Goal: Task Accomplishment & Management: Use online tool/utility

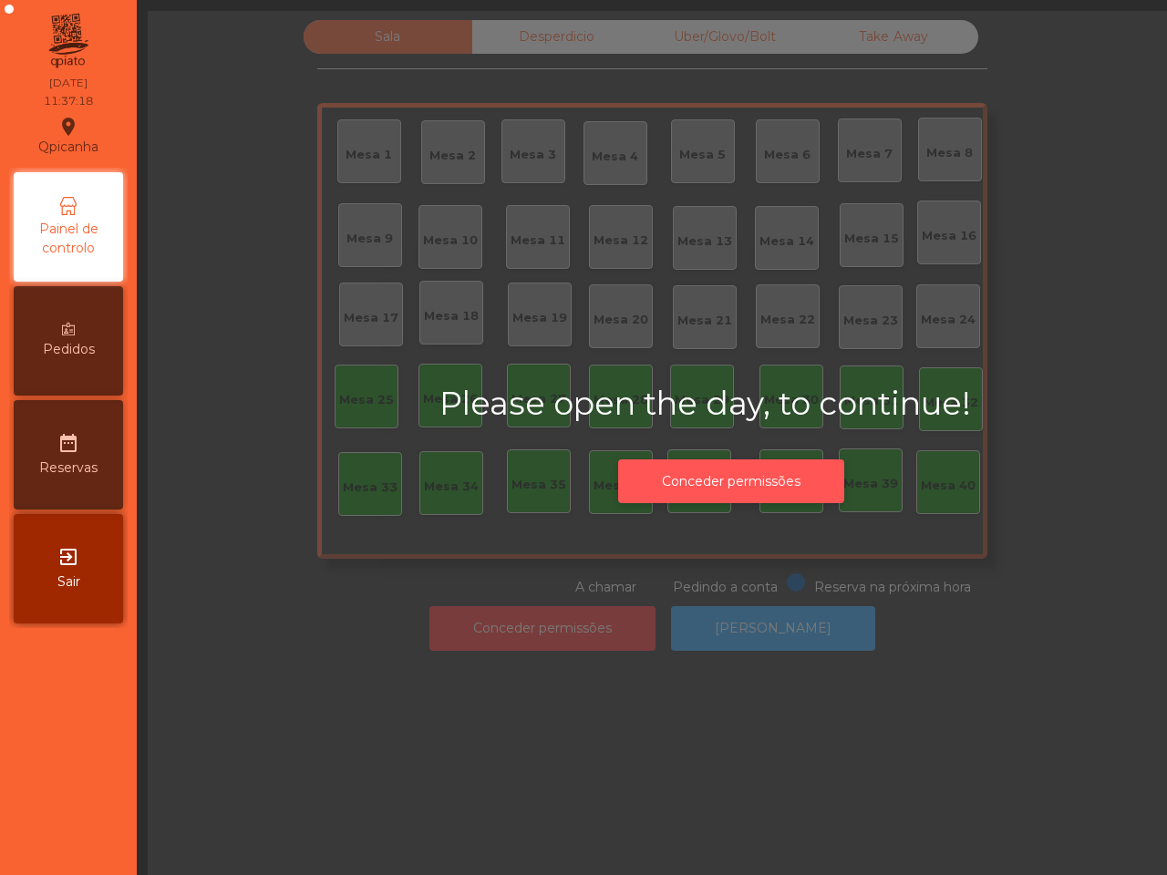
click at [725, 479] on button "Conceder permissões" at bounding box center [731, 482] width 226 height 45
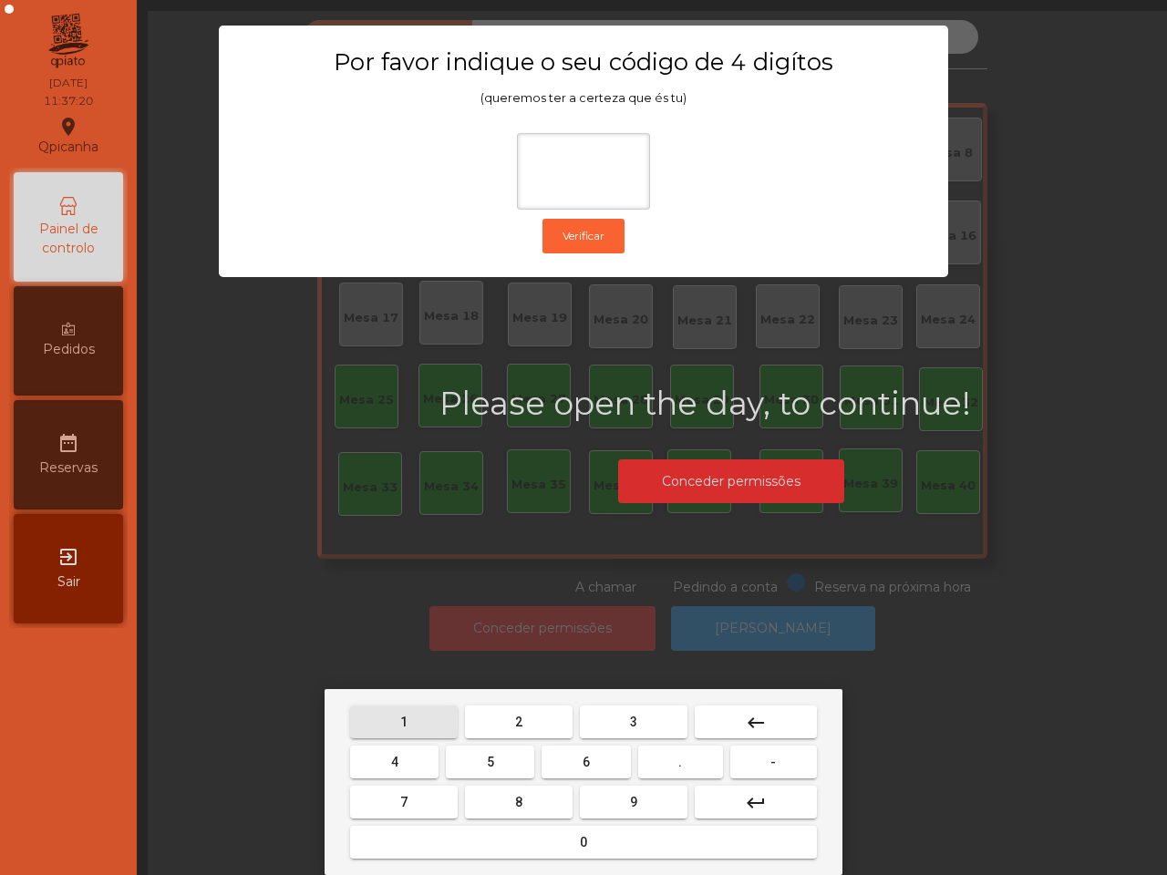
drag, startPoint x: 403, startPoint y: 713, endPoint x: 416, endPoint y: 717, distance: 13.3
click at [407, 715] on span "1" at bounding box center [403, 722] width 7 height 15
click at [623, 796] on button "9" at bounding box center [634, 802] width 108 height 33
drag, startPoint x: 404, startPoint y: 757, endPoint x: 412, endPoint y: 763, distance: 10.4
click at [408, 758] on button "4" at bounding box center [394, 762] width 88 height 33
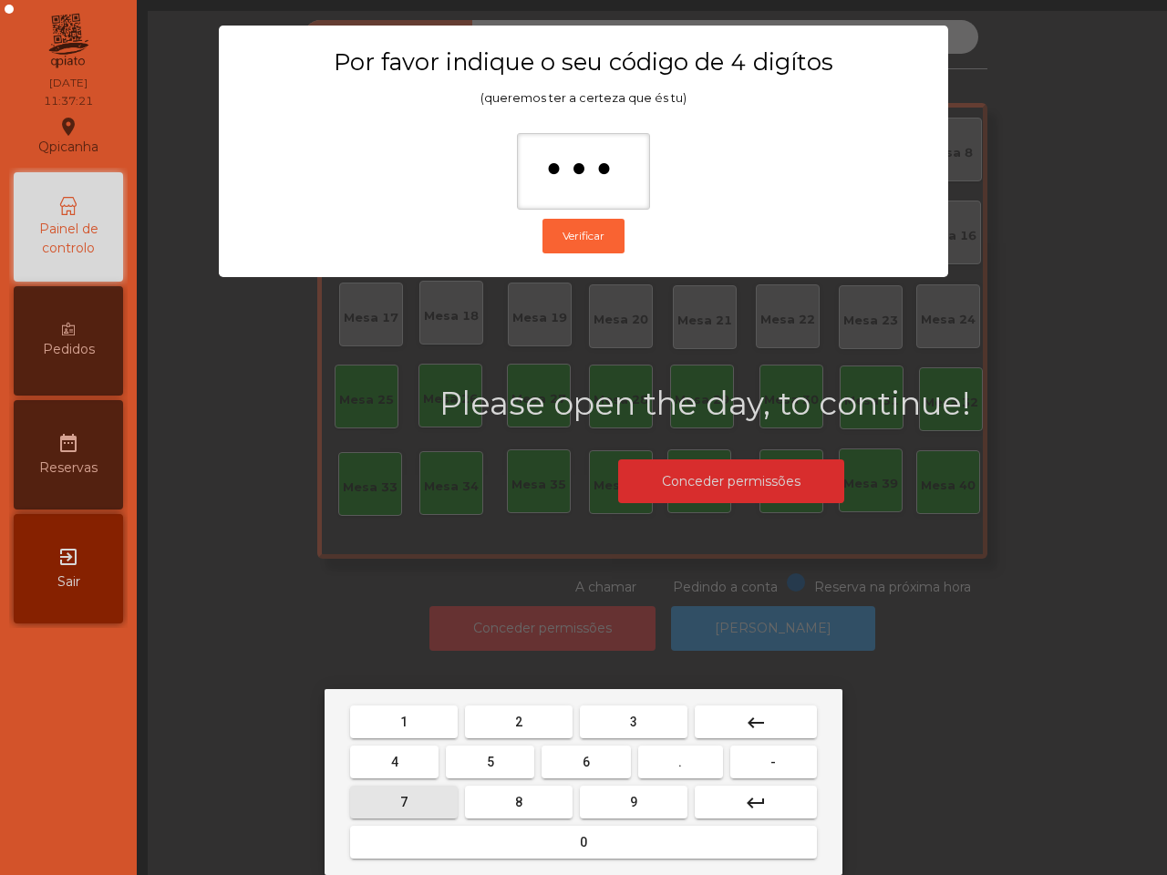
drag, startPoint x: 447, startPoint y: 799, endPoint x: 504, endPoint y: 828, distance: 64.4
click at [500, 828] on nav "1 2 3 keyboard_backspace 4 5 6 . - 7 8 9 keyboard_return 0" at bounding box center [583, 782] width 474 height 160
click at [579, 842] on button "0" at bounding box center [583, 842] width 467 height 33
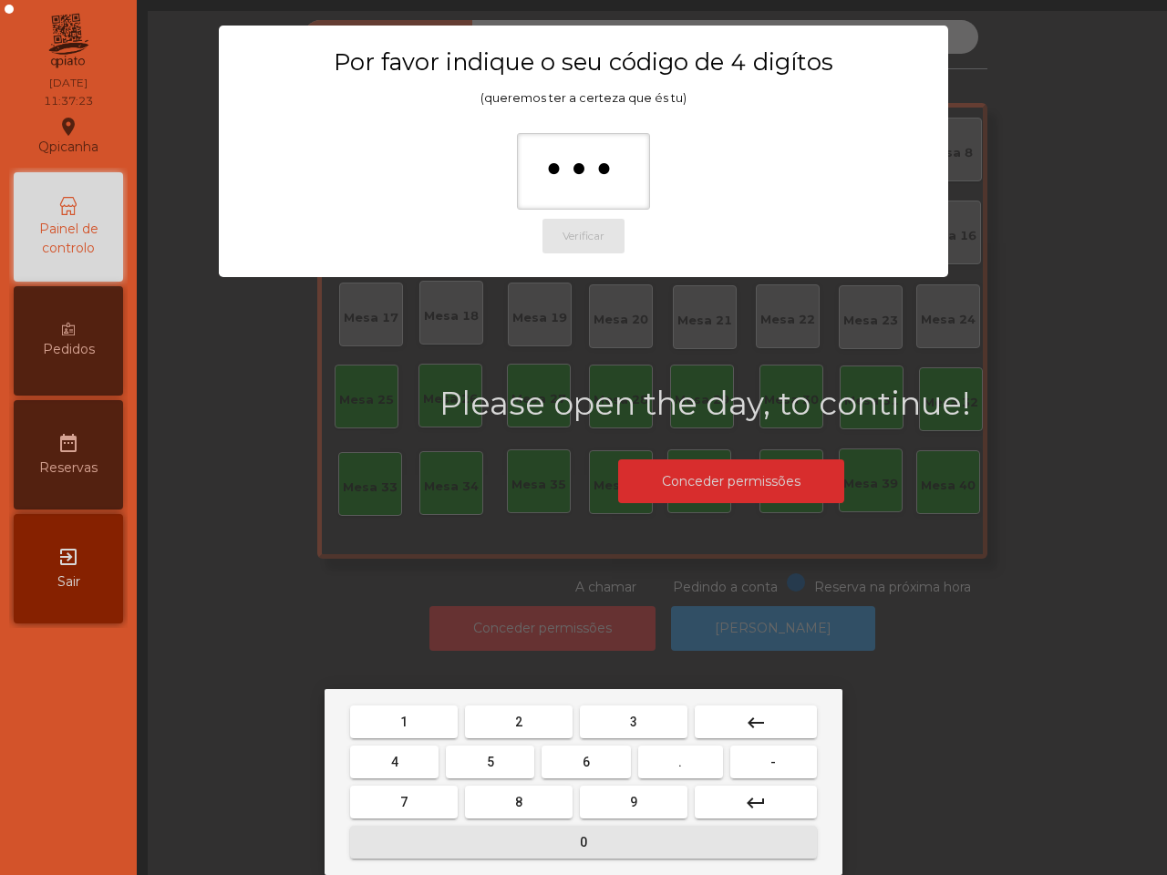
type input "****"
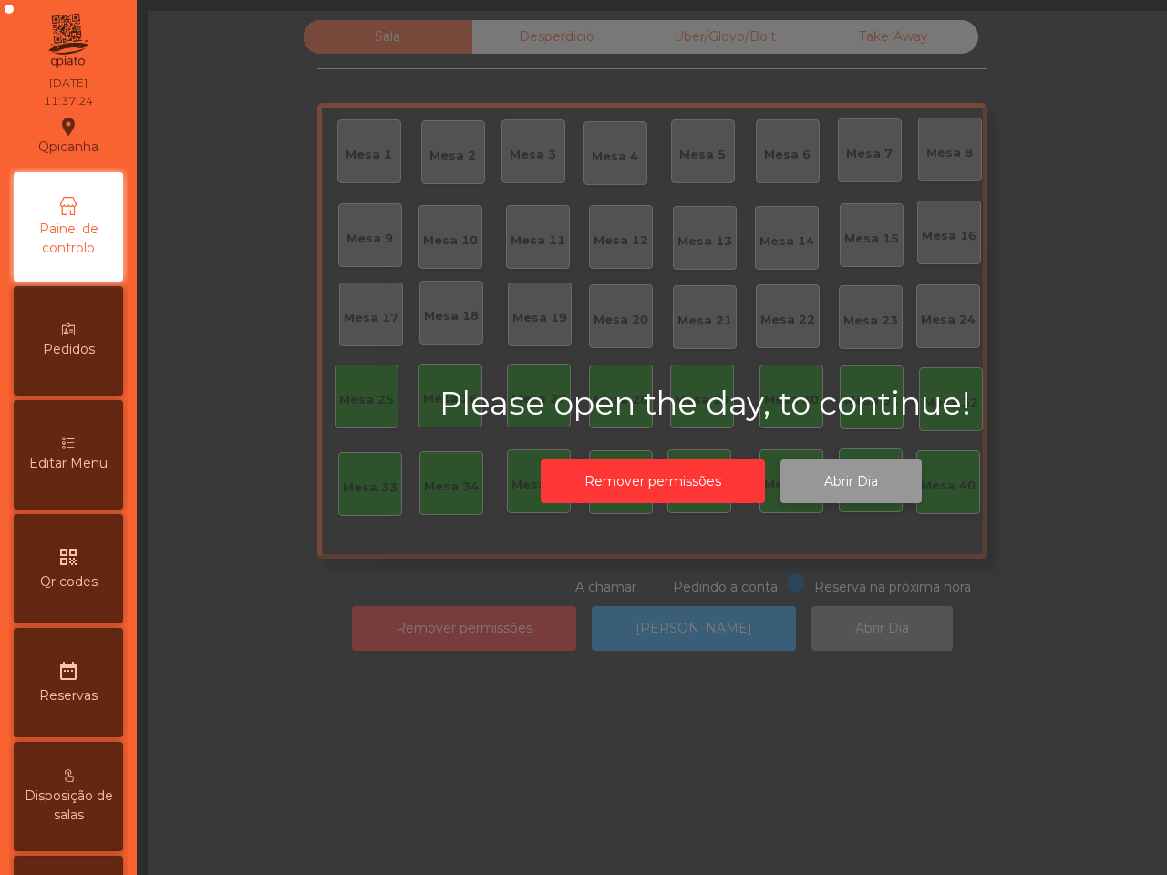
click at [882, 475] on button "Abrir Dia" at bounding box center [851, 482] width 141 height 45
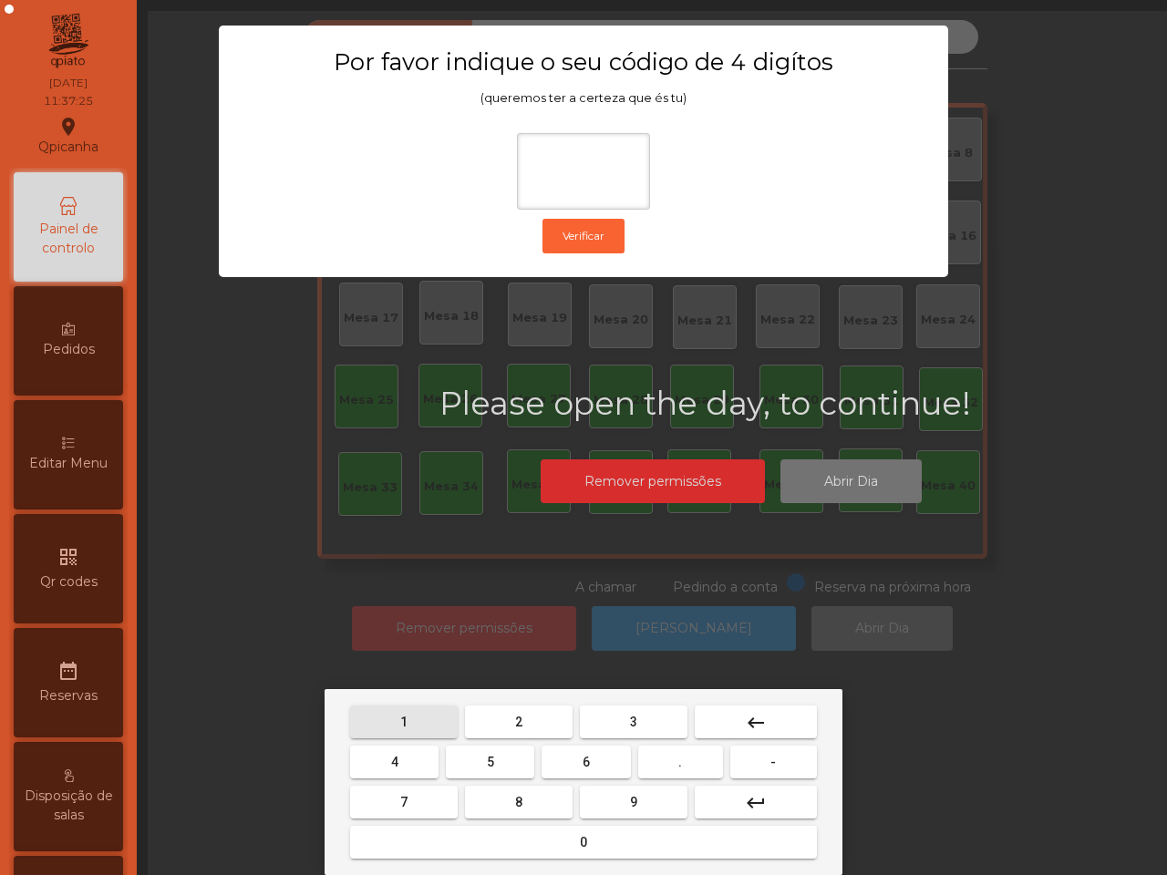
click at [397, 729] on button "1" at bounding box center [404, 722] width 108 height 33
click at [621, 812] on button "9" at bounding box center [634, 802] width 108 height 33
click at [402, 755] on button "4" at bounding box center [394, 762] width 88 height 33
drag, startPoint x: 521, startPoint y: 840, endPoint x: 520, endPoint y: 831, distance: 9.2
click at [520, 840] on button "0" at bounding box center [583, 842] width 467 height 33
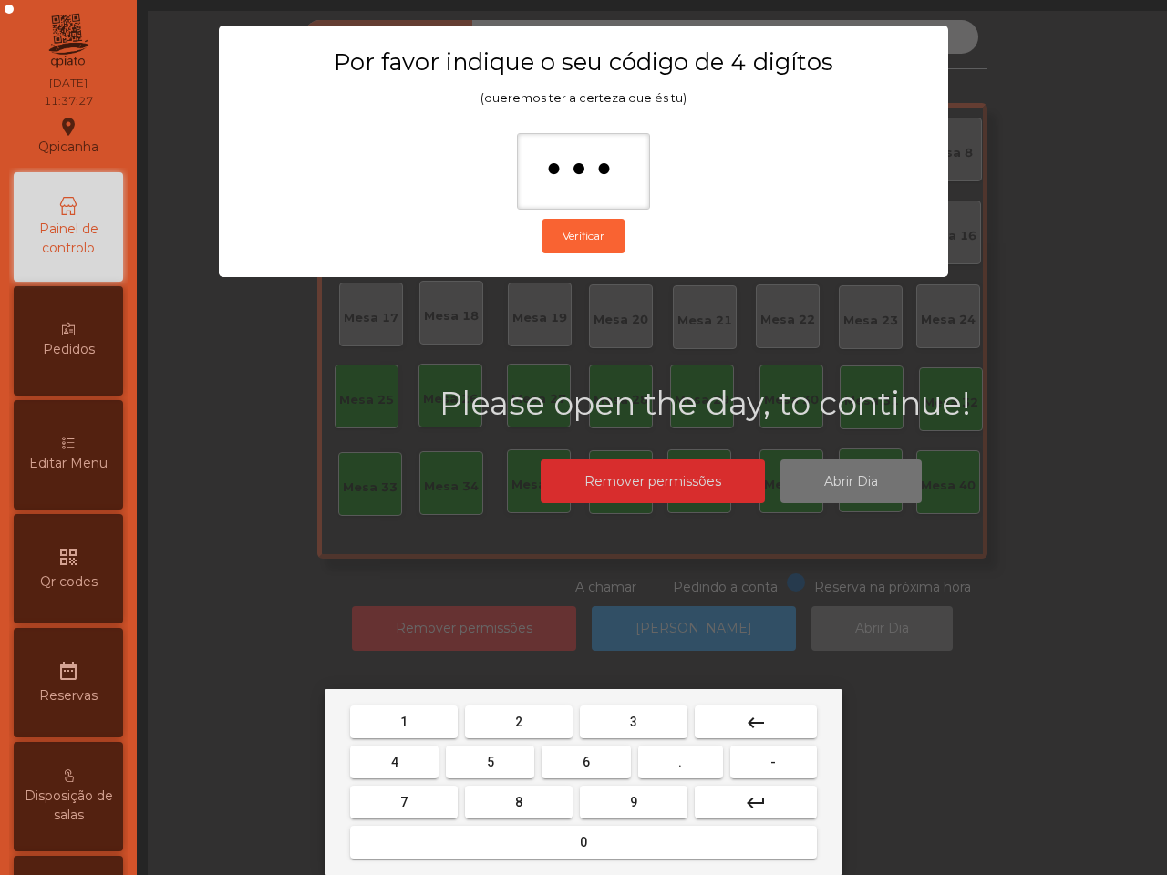
type input "****"
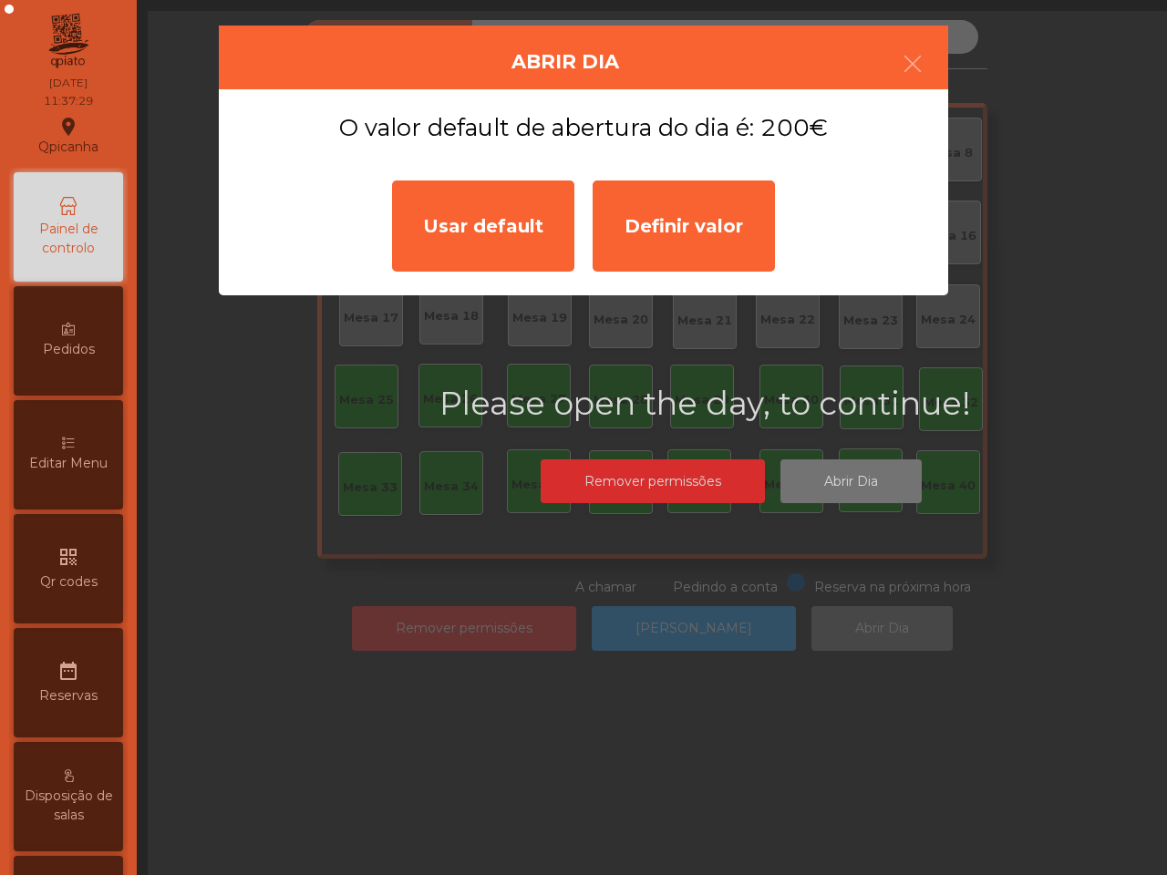
click at [522, 207] on div "Usar default" at bounding box center [483, 226] width 182 height 91
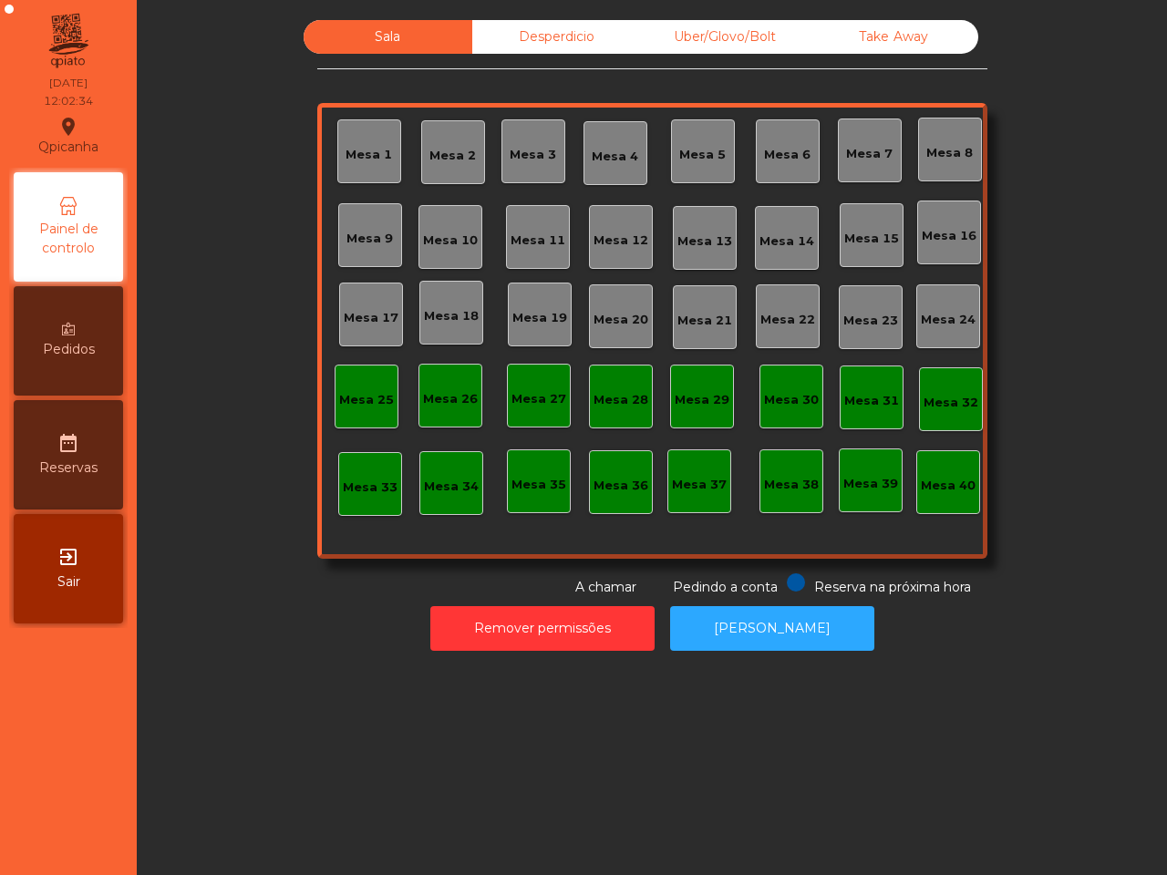
click at [522, 207] on div "Mesa 11" at bounding box center [538, 237] width 64 height 64
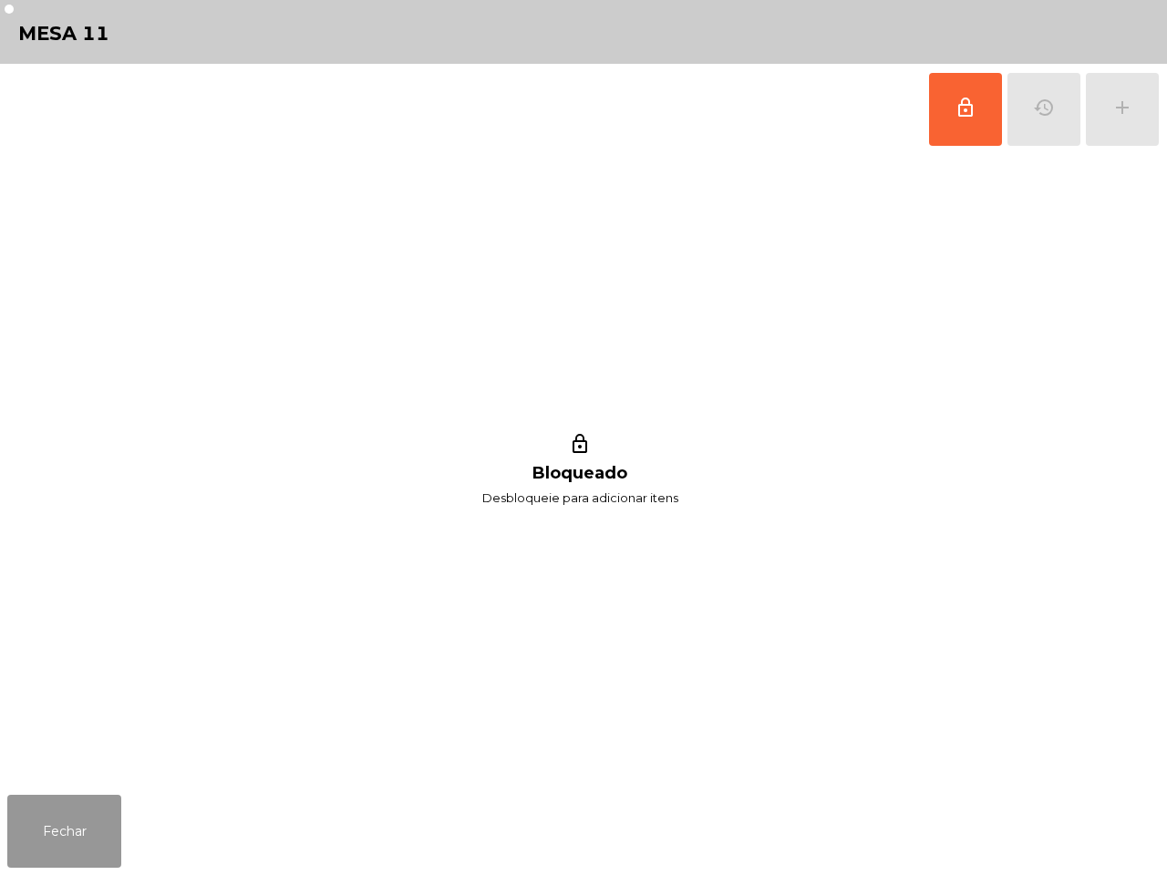
click at [97, 827] on button "Fechar" at bounding box center [64, 831] width 114 height 73
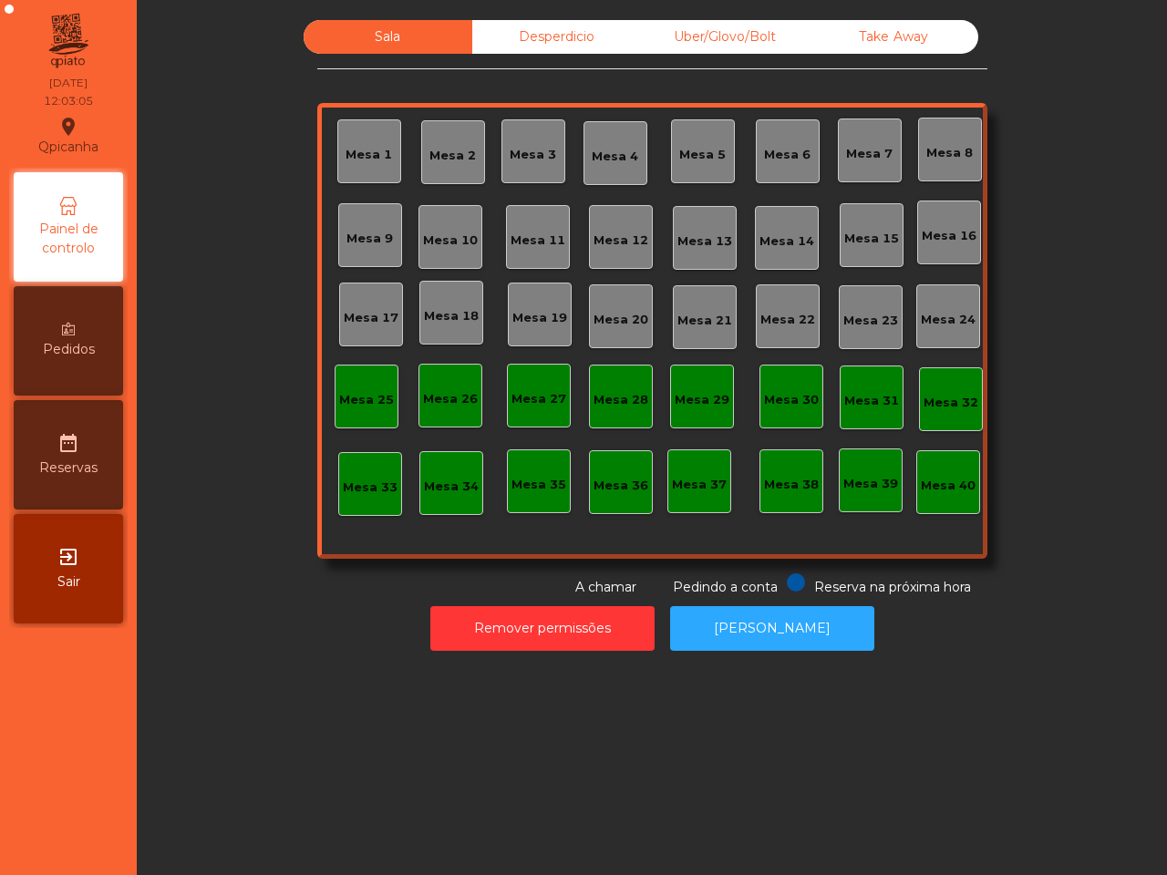
click at [731, 42] on div "Uber/Glovo/Bolt" at bounding box center [725, 37] width 169 height 34
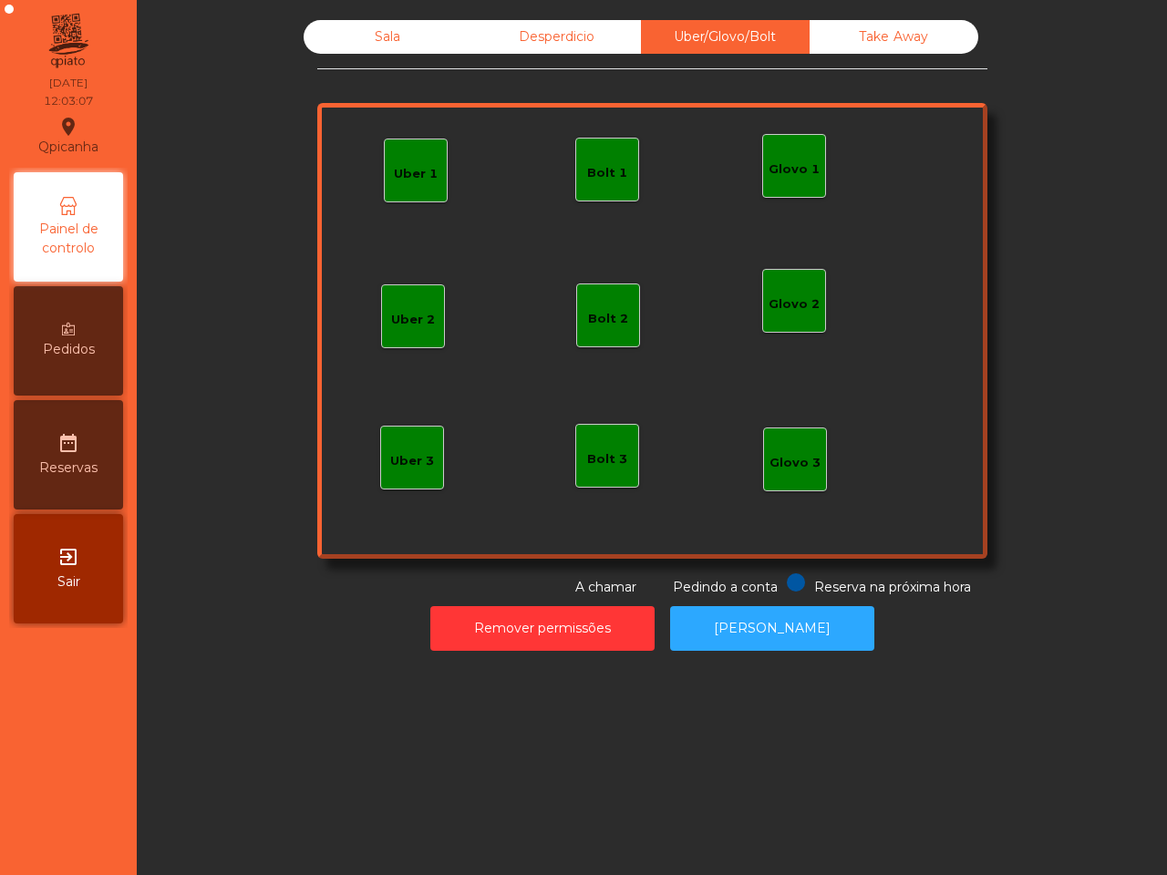
click at [791, 157] on div "Glovo 1" at bounding box center [794, 166] width 51 height 26
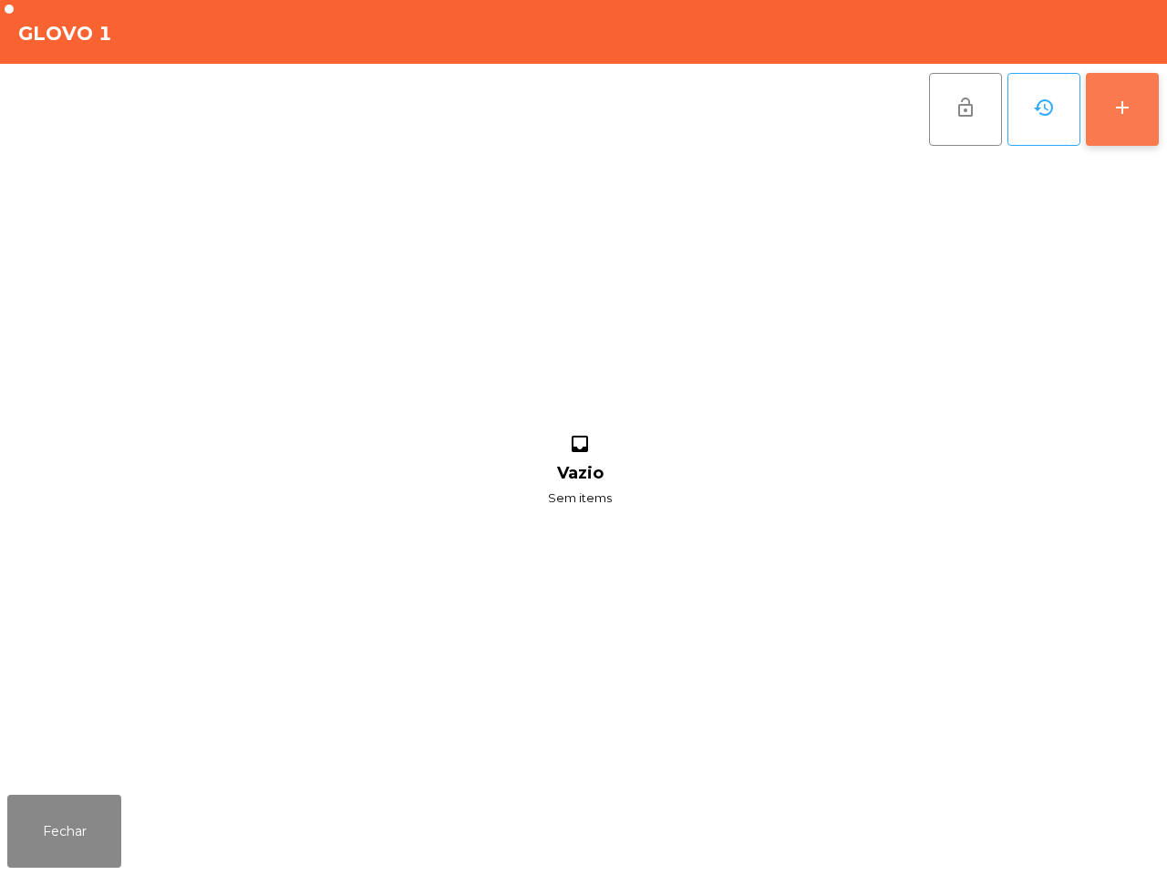
click at [1119, 100] on div "add" at bounding box center [1123, 108] width 22 height 22
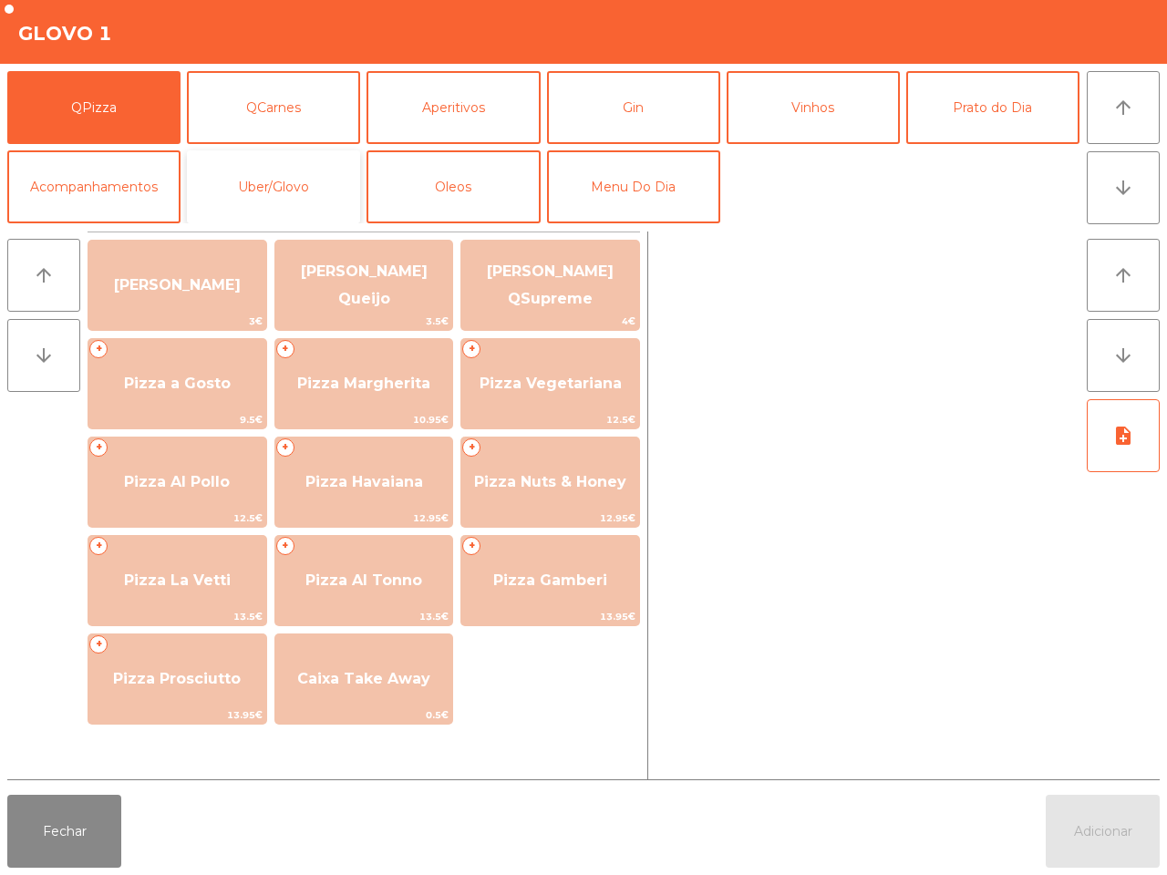
click at [310, 198] on button "Uber/Glovo" at bounding box center [273, 186] width 173 height 73
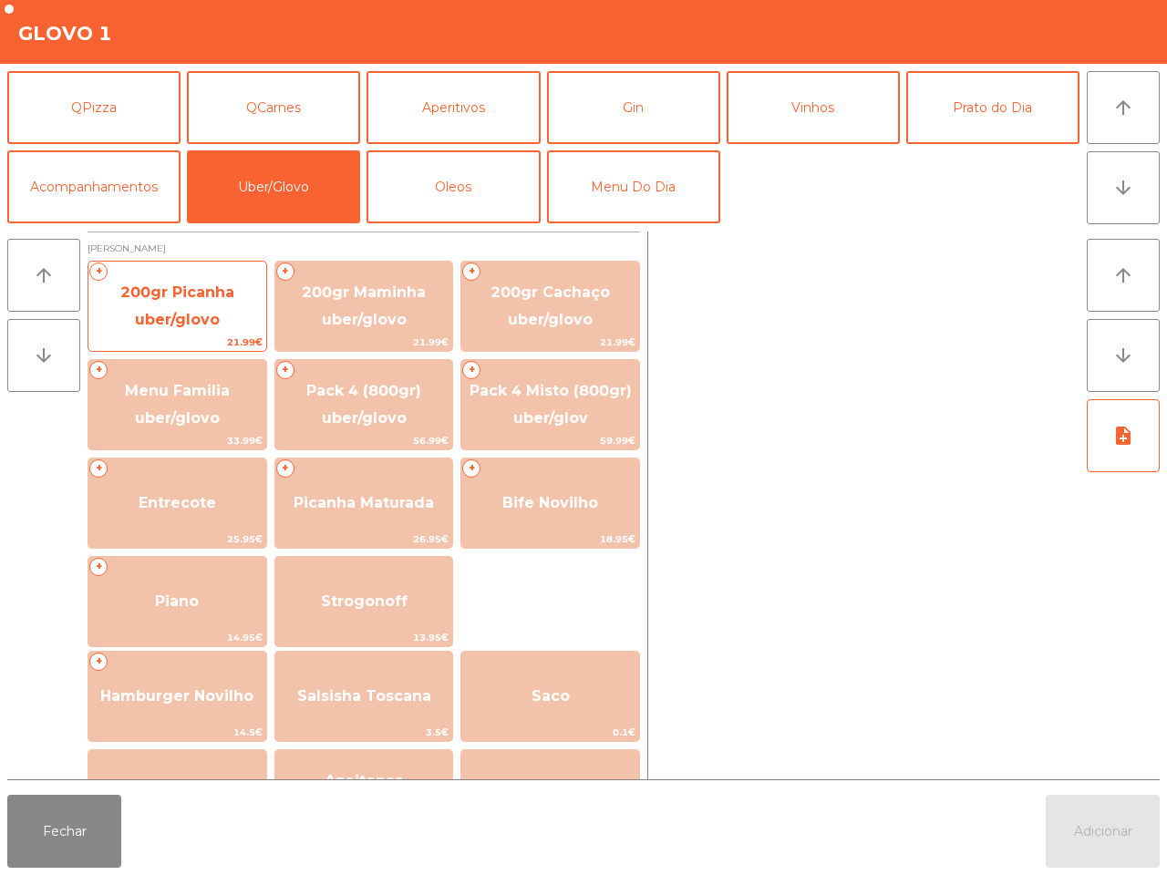
click at [182, 313] on span "200gr Picanha uber/glovo" at bounding box center [177, 306] width 114 height 45
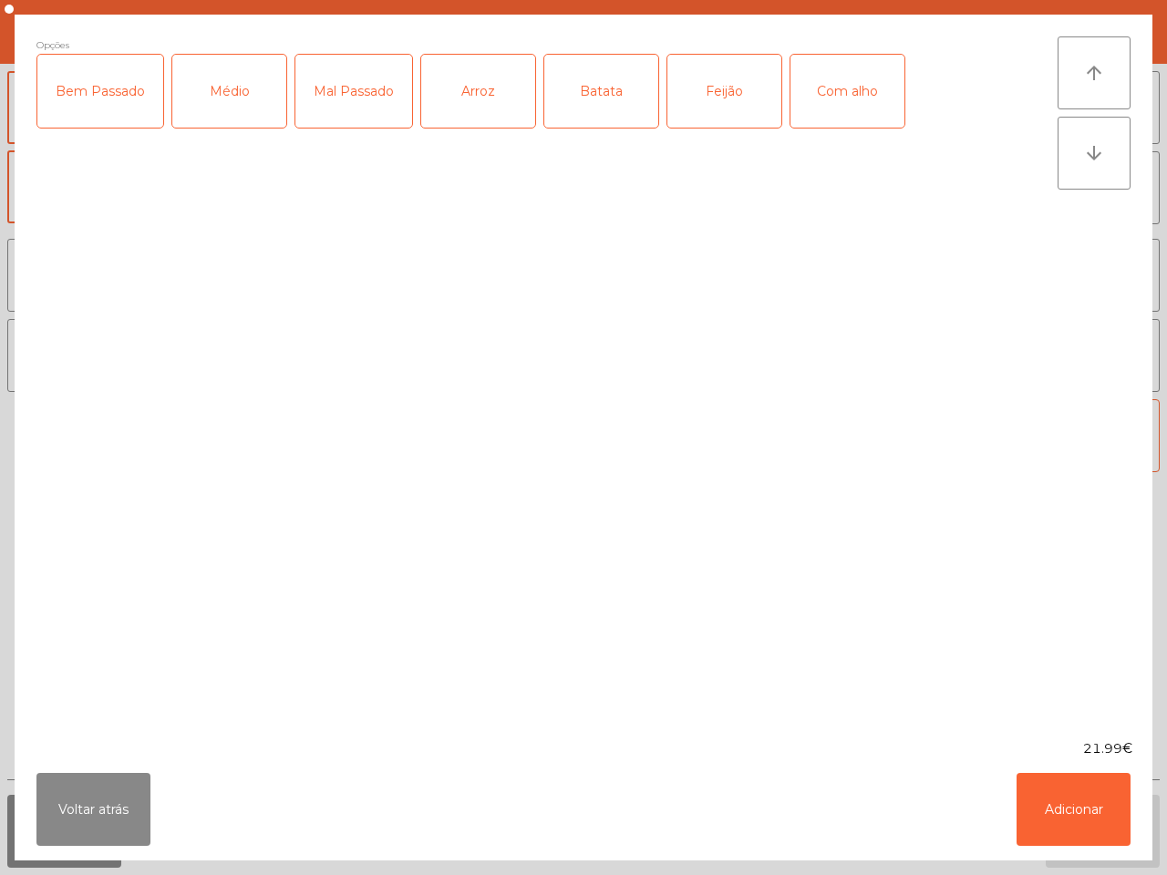
click at [93, 84] on div "Bem Passado" at bounding box center [100, 91] width 126 height 73
click at [187, 84] on div "Médio" at bounding box center [229, 91] width 114 height 73
click at [485, 97] on div "Arroz" at bounding box center [478, 91] width 114 height 73
drag, startPoint x: 581, startPoint y: 89, endPoint x: 621, endPoint y: 91, distance: 40.2
click at [582, 89] on div "Batata" at bounding box center [601, 91] width 114 height 73
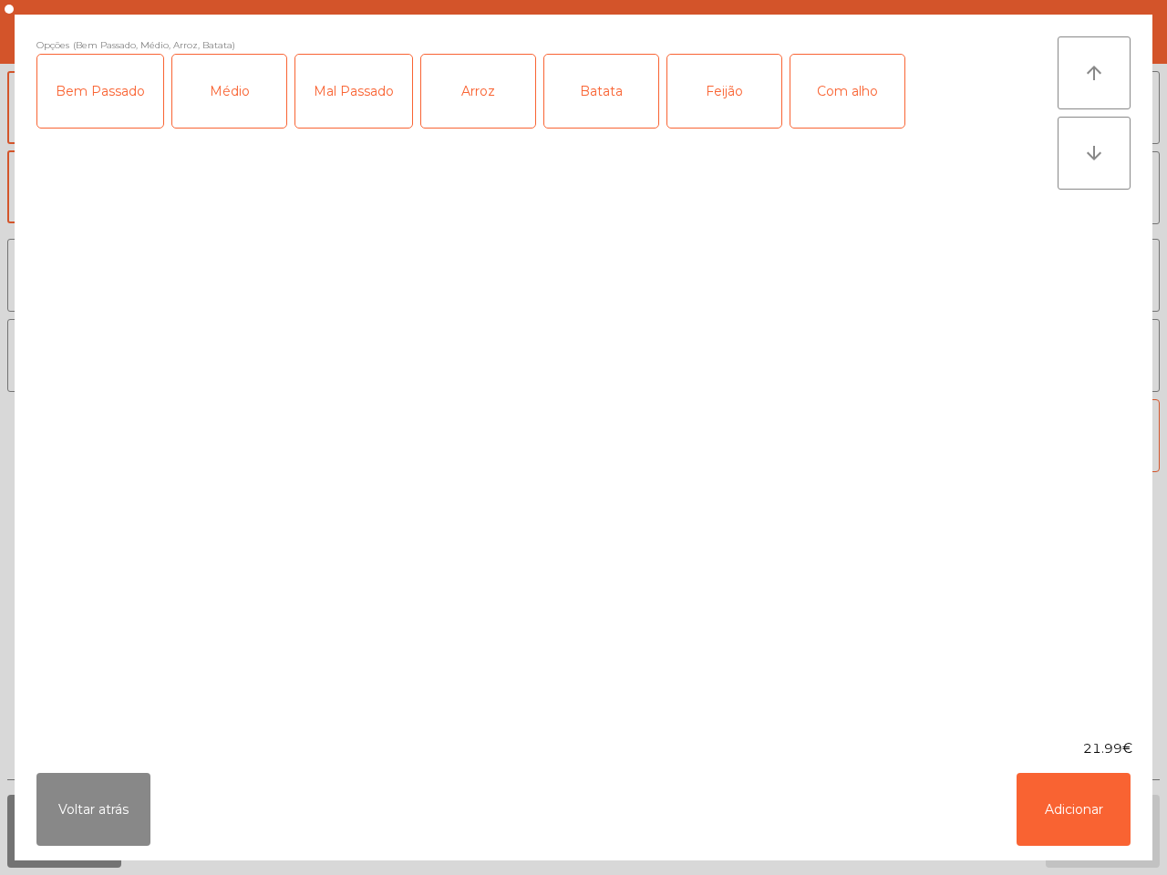
click at [698, 88] on div "Feijão" at bounding box center [724, 91] width 114 height 73
click at [839, 84] on div "Com alho" at bounding box center [848, 91] width 114 height 73
drag, startPoint x: 1079, startPoint y: 784, endPoint x: 1074, endPoint y: 762, distance: 22.4
click at [1079, 781] on button "Adicionar" at bounding box center [1074, 809] width 114 height 73
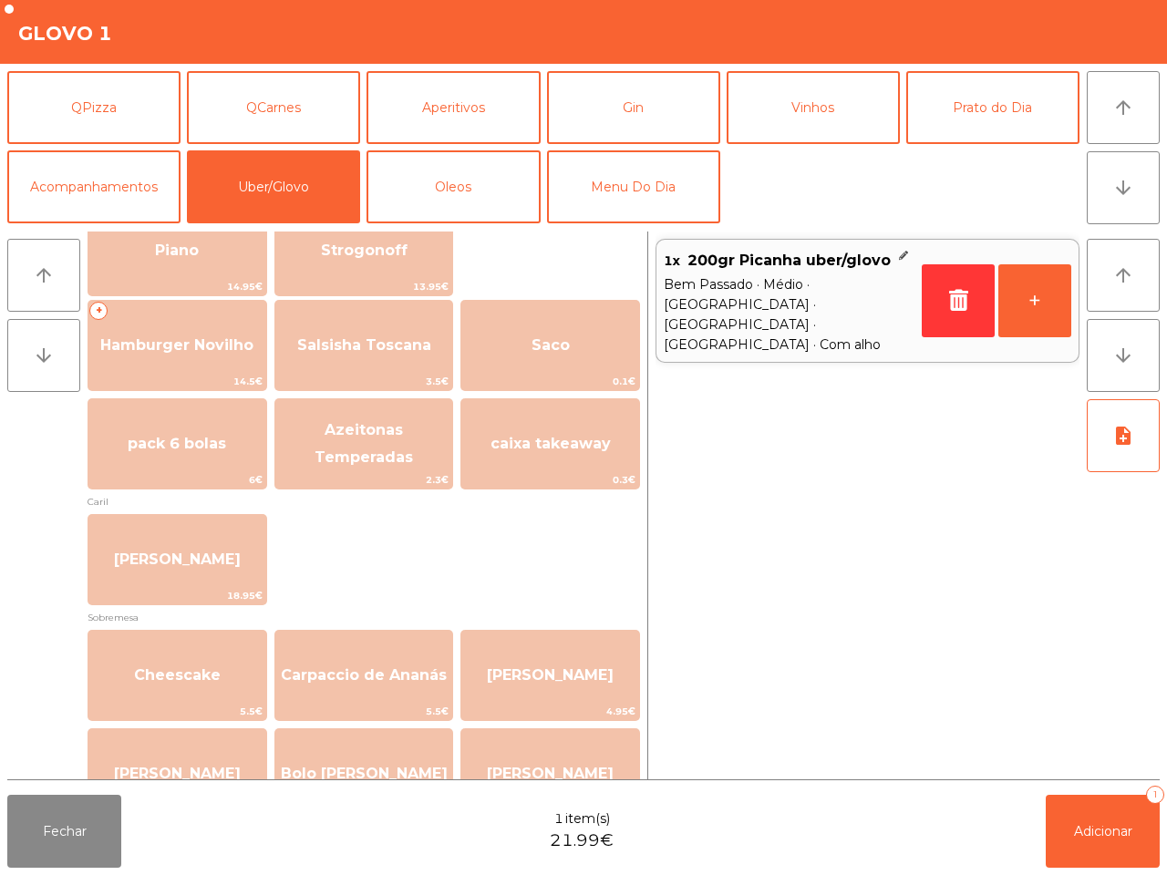
scroll to position [456, 0]
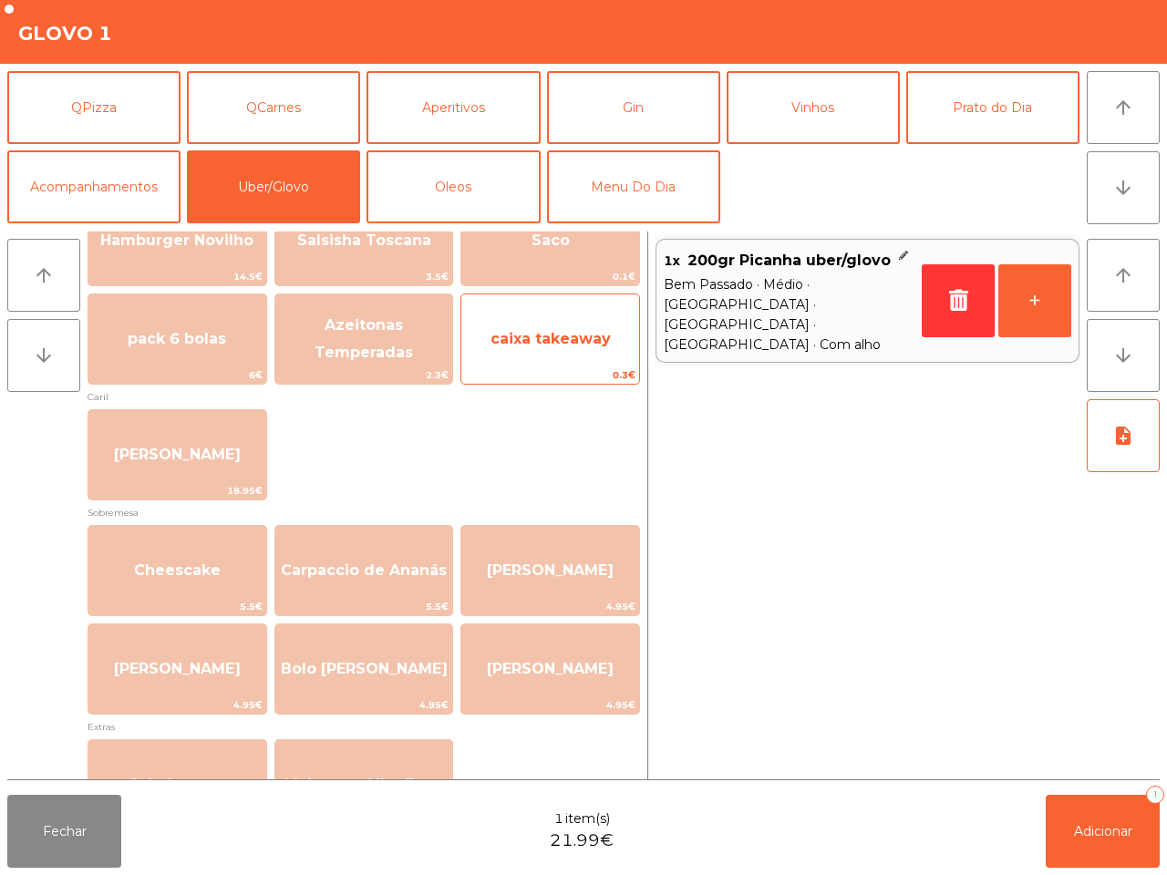
click at [544, 326] on span "caixa takeaway" at bounding box center [550, 339] width 178 height 49
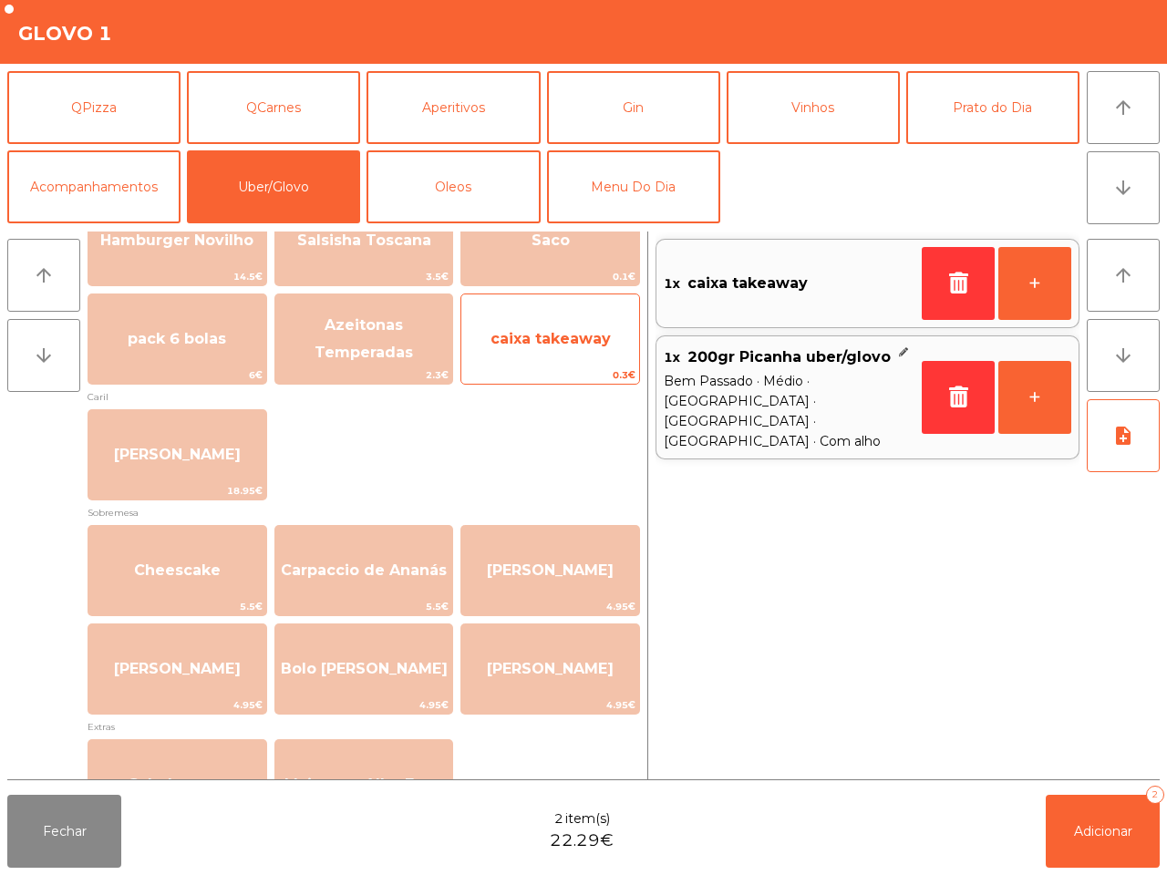
click at [544, 326] on span "caixa takeaway" at bounding box center [550, 339] width 178 height 49
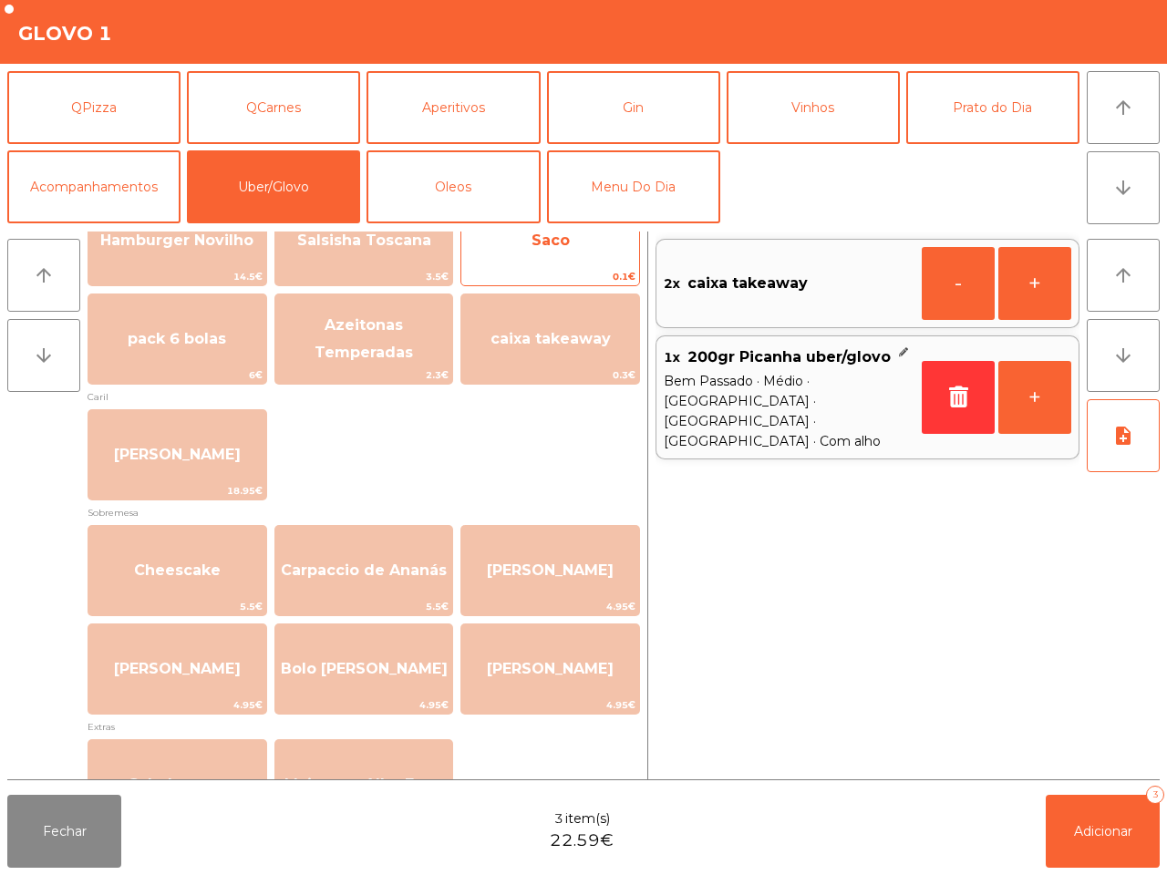
click at [549, 263] on span "Saco" at bounding box center [550, 240] width 178 height 49
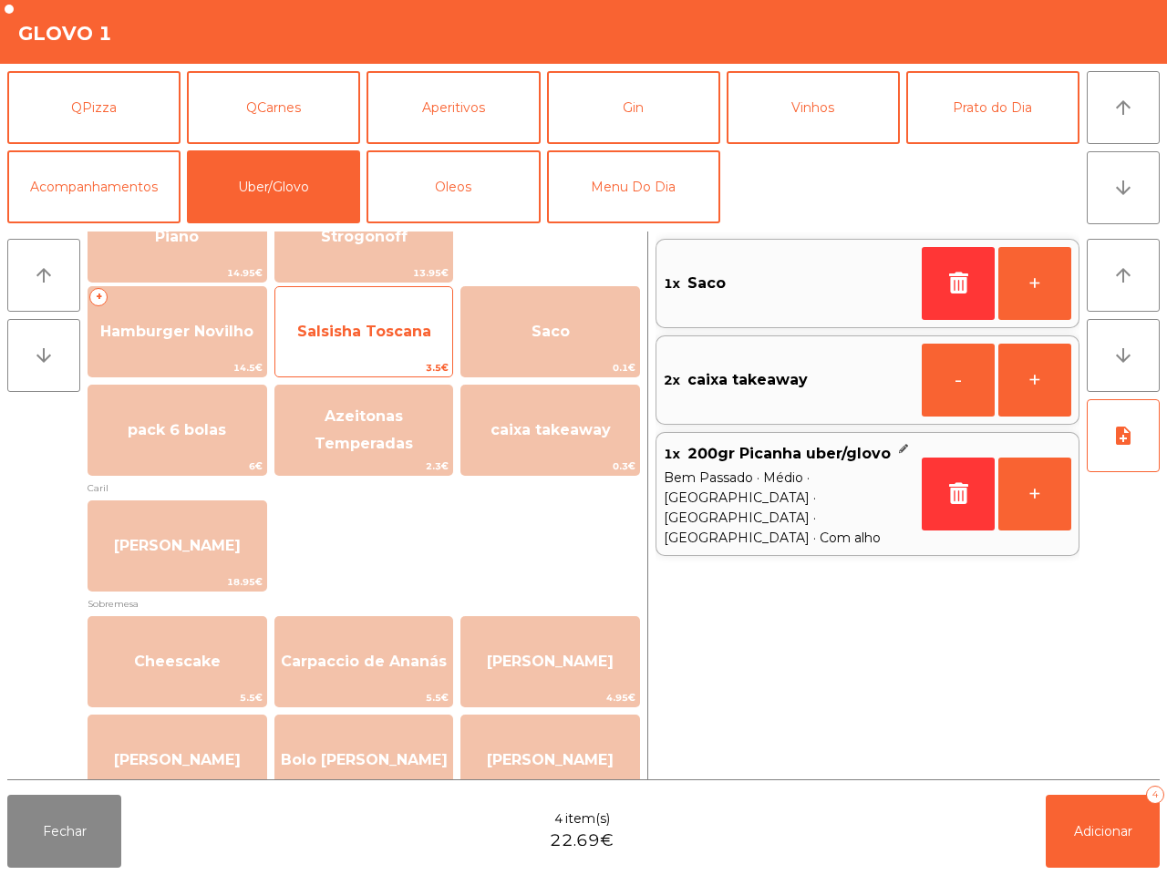
scroll to position [356, 0]
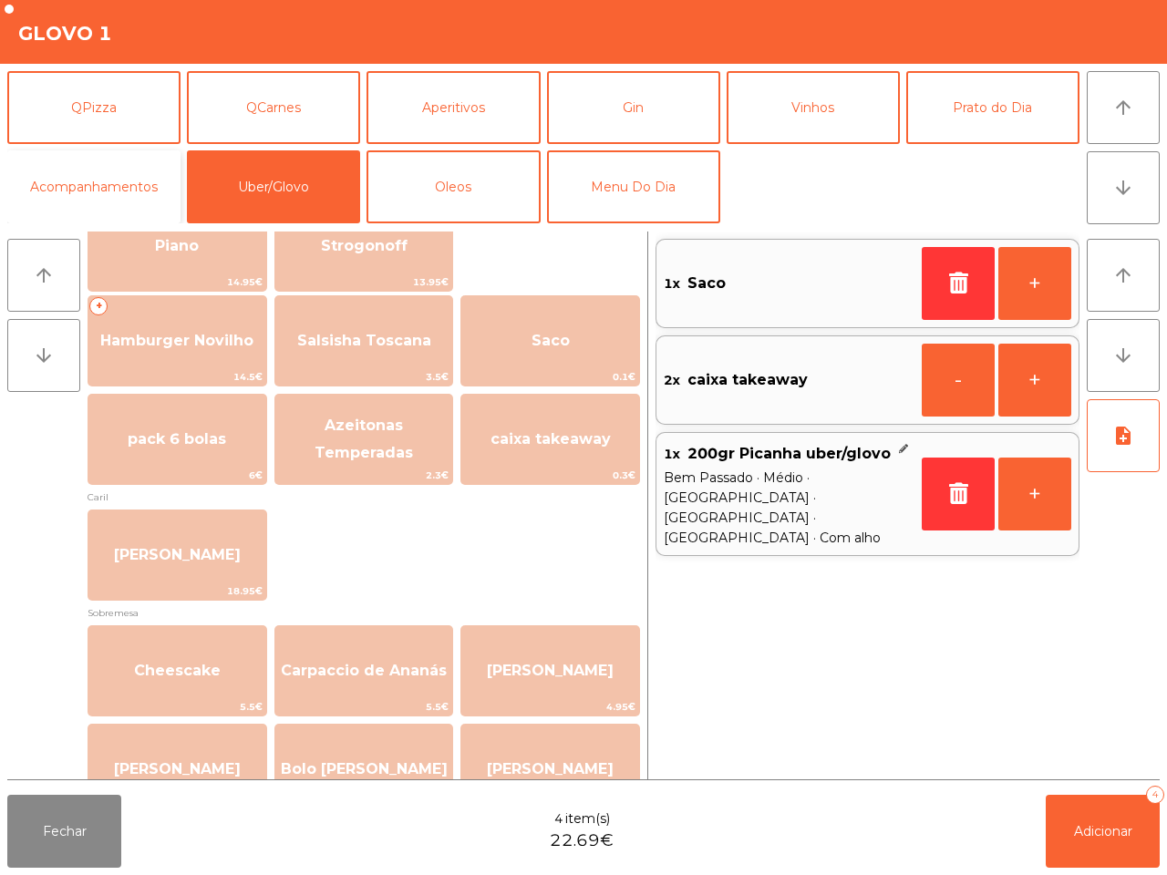
click at [119, 185] on button "Acompanhamentos" at bounding box center [93, 186] width 173 height 73
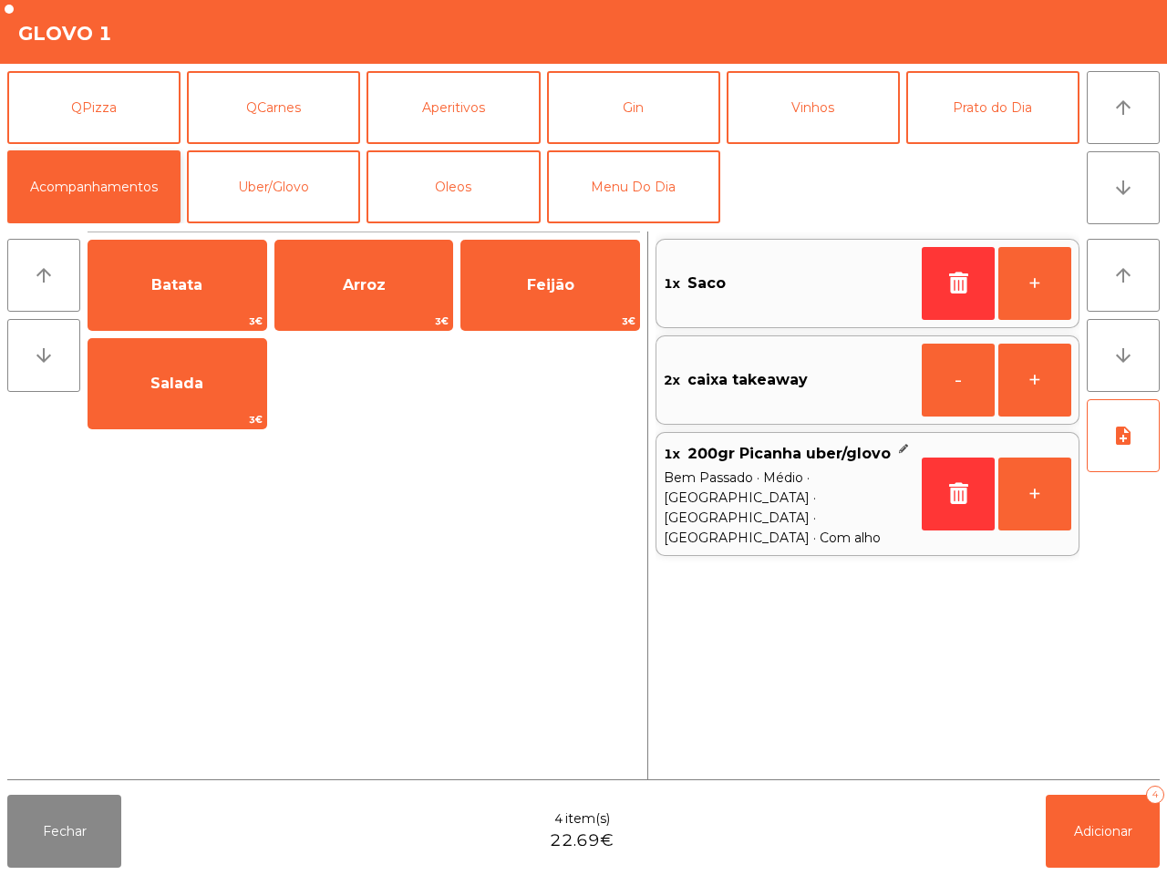
scroll to position [0, 0]
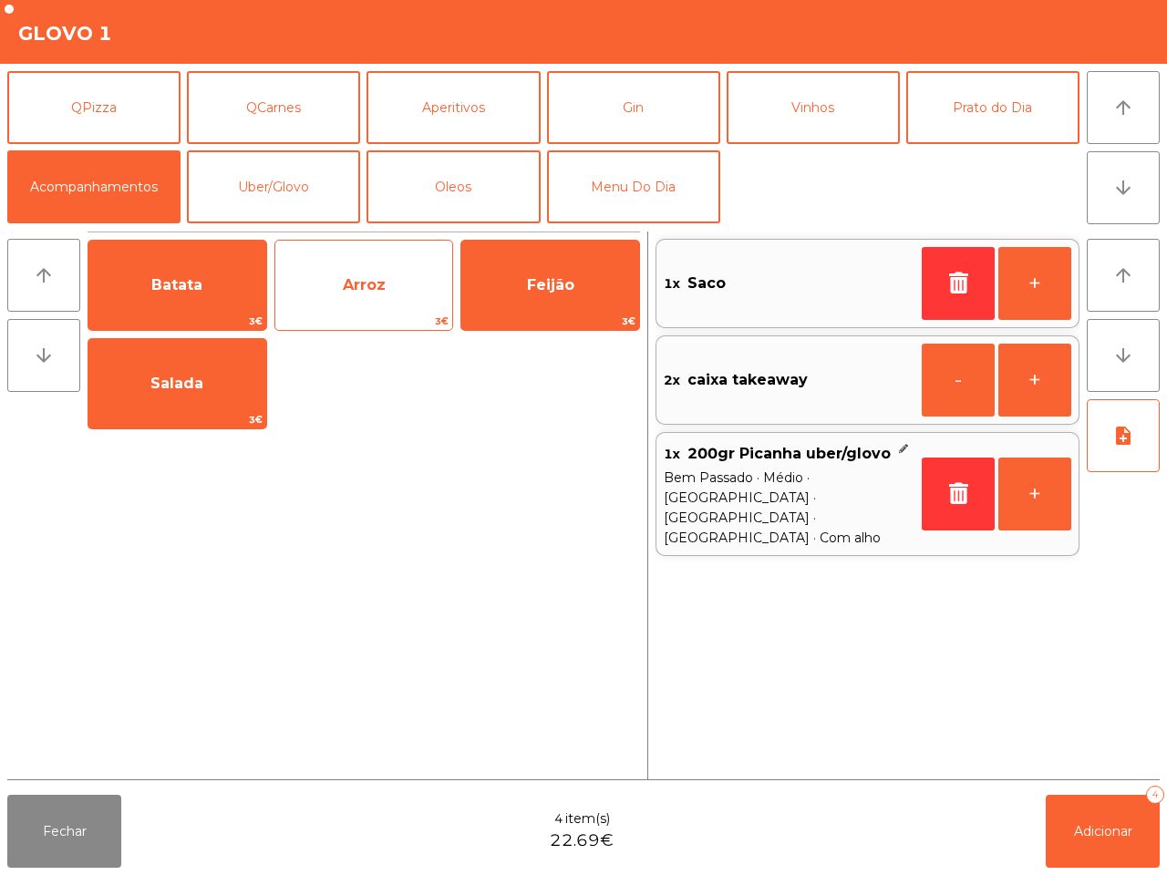
click at [388, 305] on span "Arroz" at bounding box center [364, 285] width 178 height 49
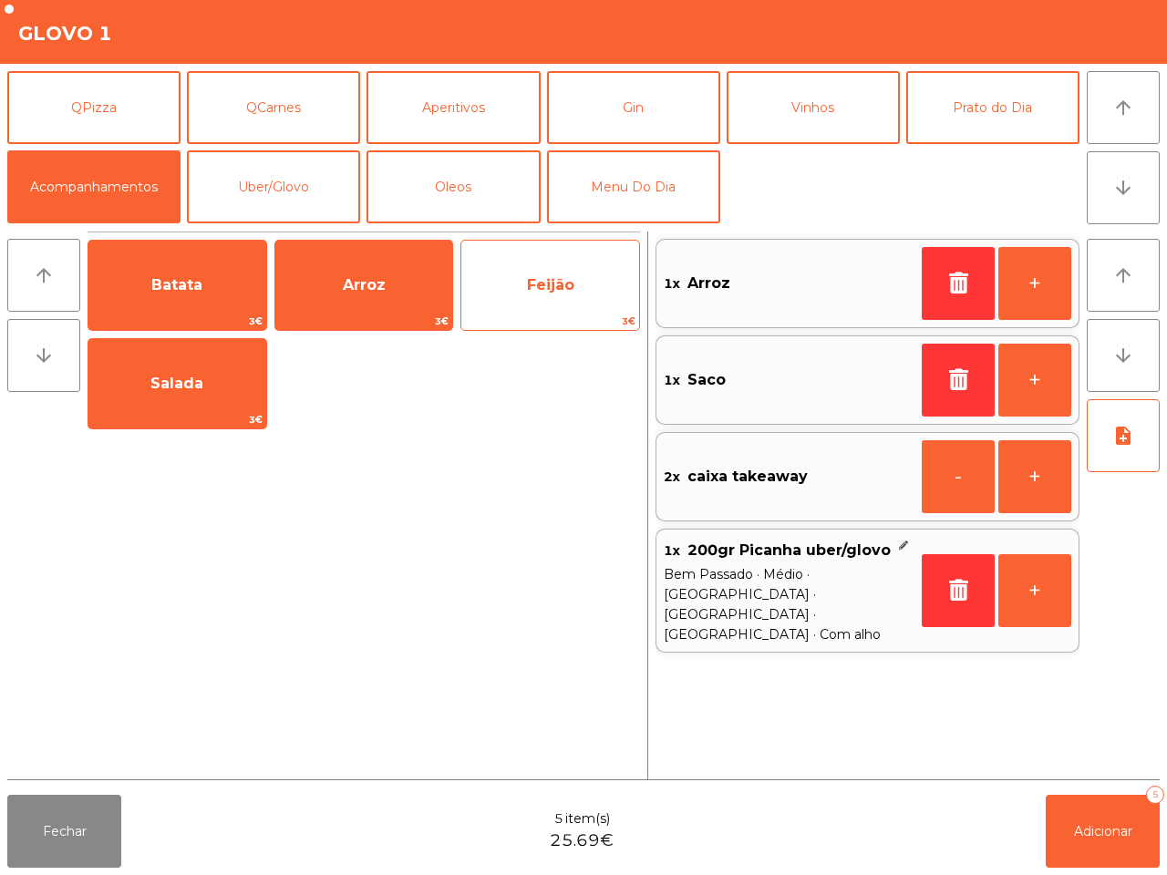
click at [561, 303] on span "Feijão" at bounding box center [550, 285] width 178 height 49
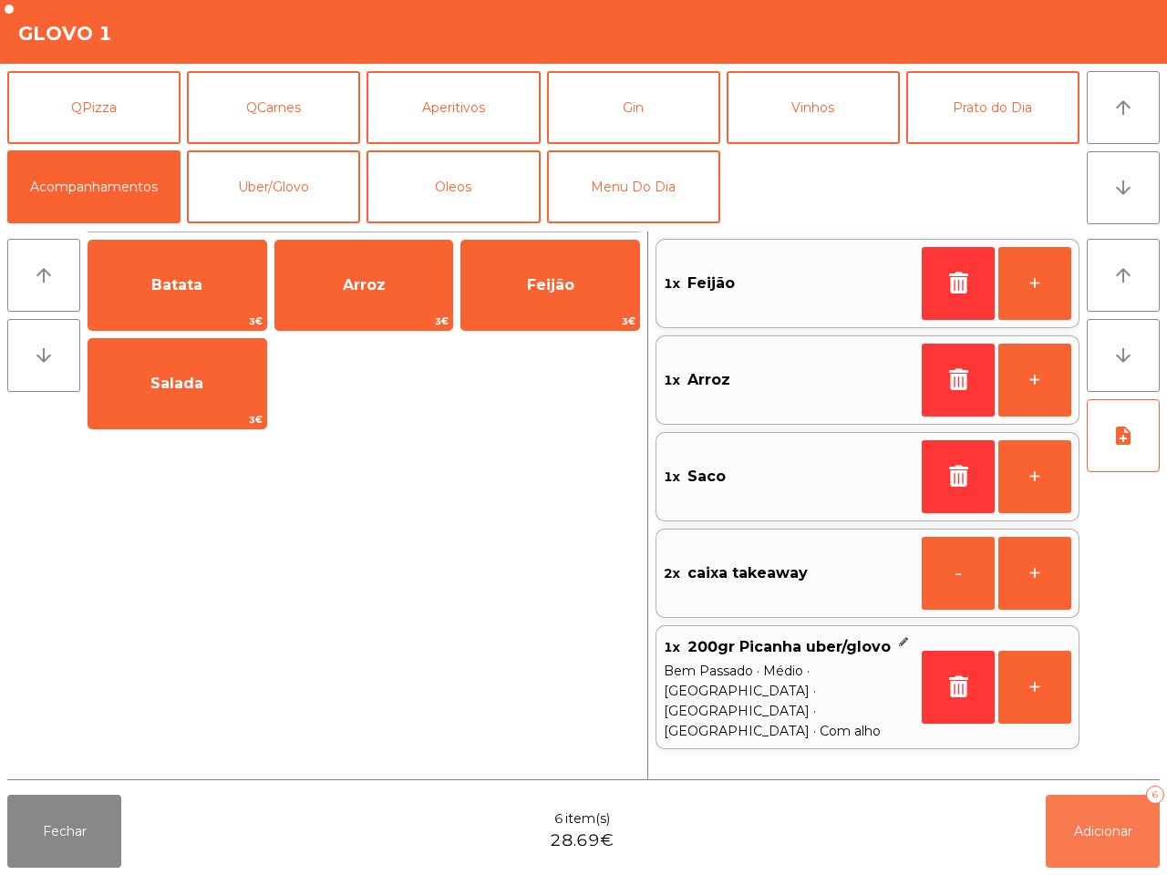
drag, startPoint x: 1068, startPoint y: 830, endPoint x: 1059, endPoint y: 825, distance: 10.2
click at [1065, 830] on button "Adicionar 6" at bounding box center [1103, 831] width 114 height 73
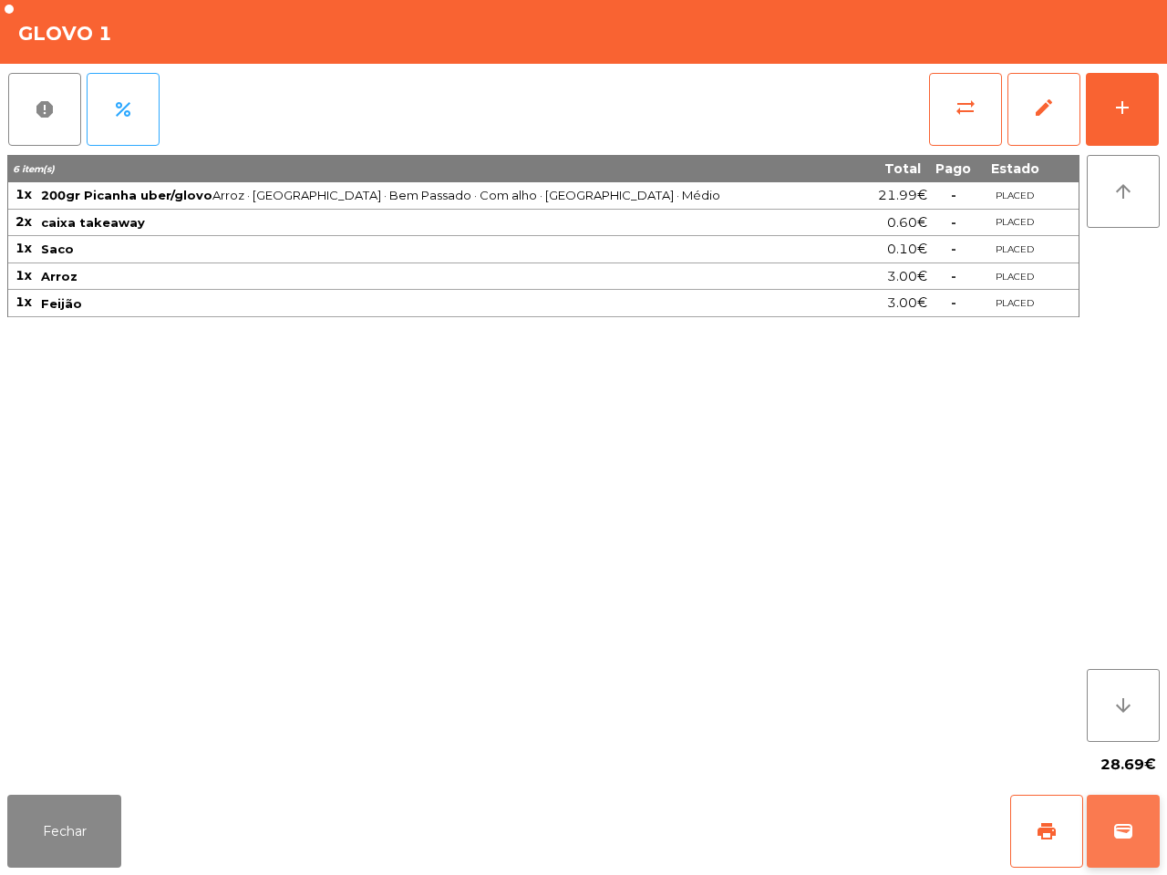
click at [1104, 837] on button "wallet" at bounding box center [1123, 831] width 73 height 73
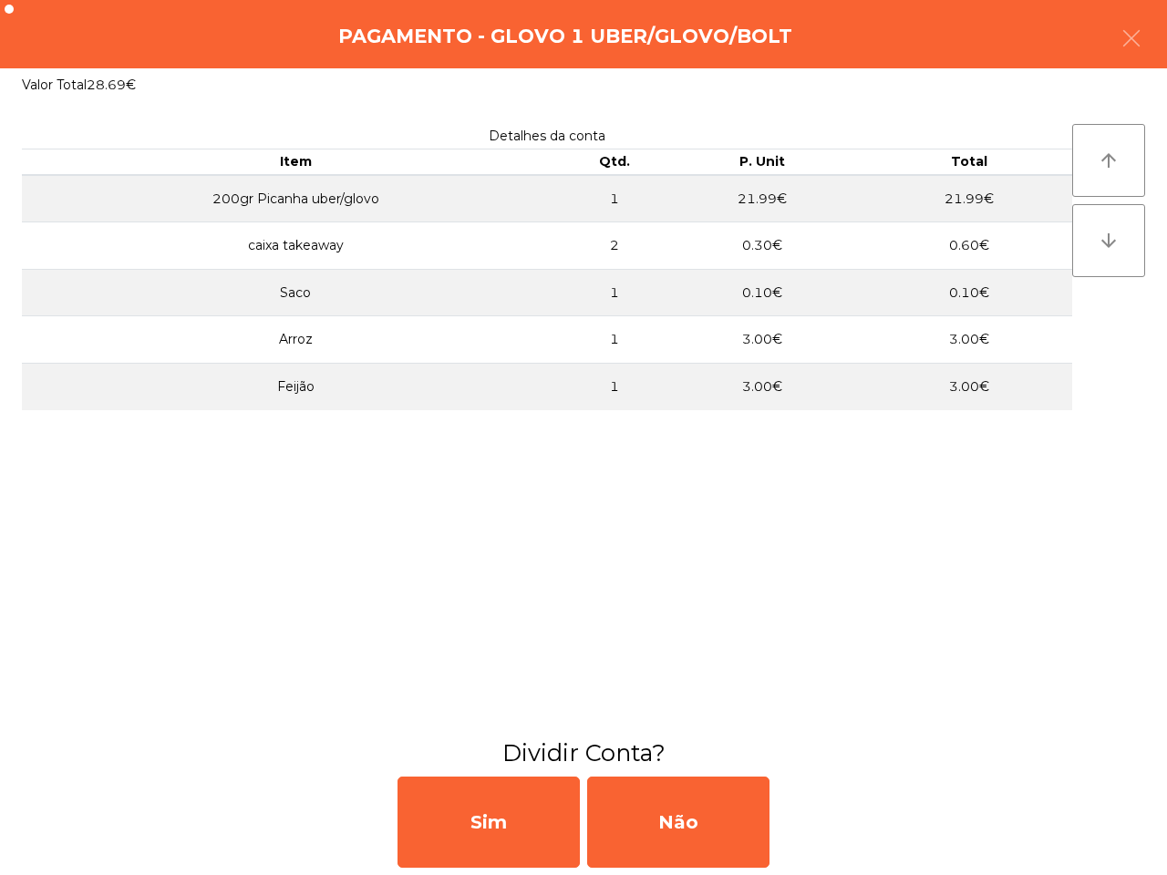
click at [1131, 33] on icon "button" at bounding box center [1132, 38] width 22 height 22
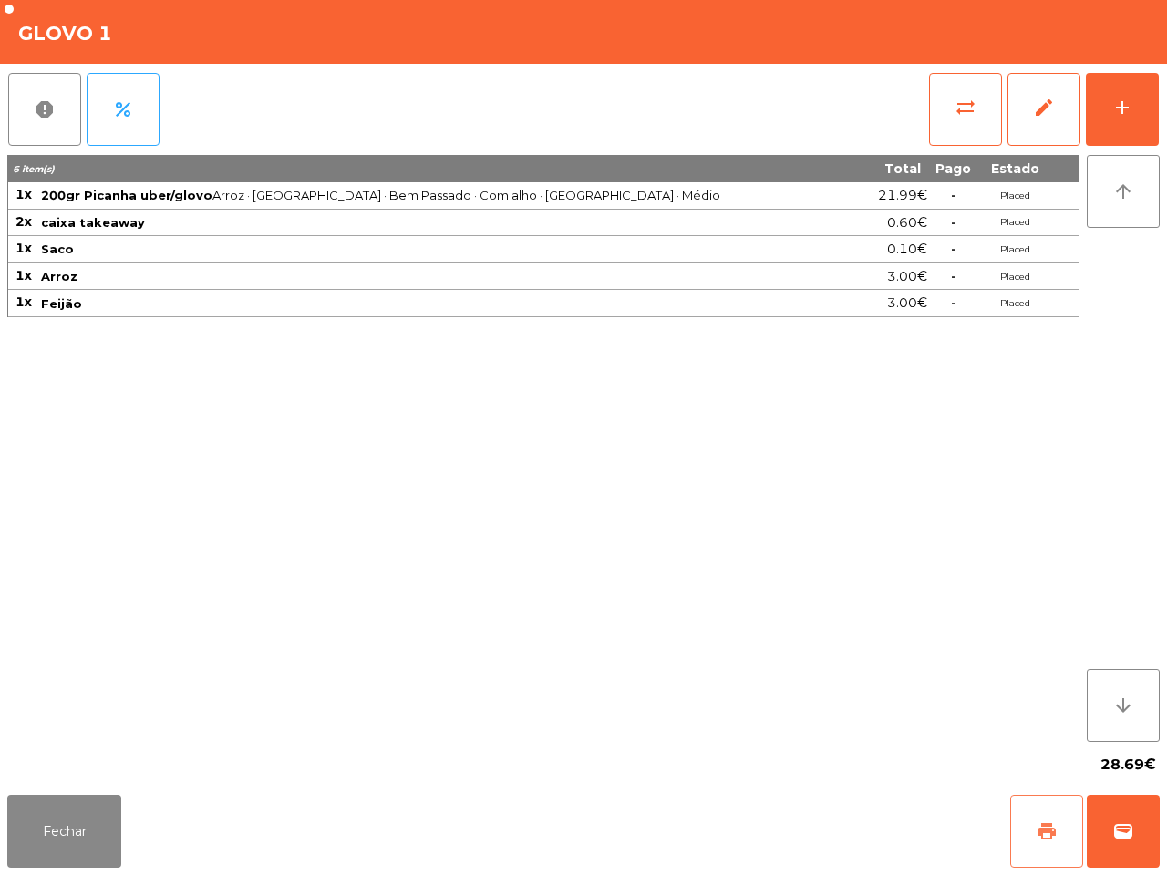
click at [1063, 836] on button "print" at bounding box center [1046, 831] width 73 height 73
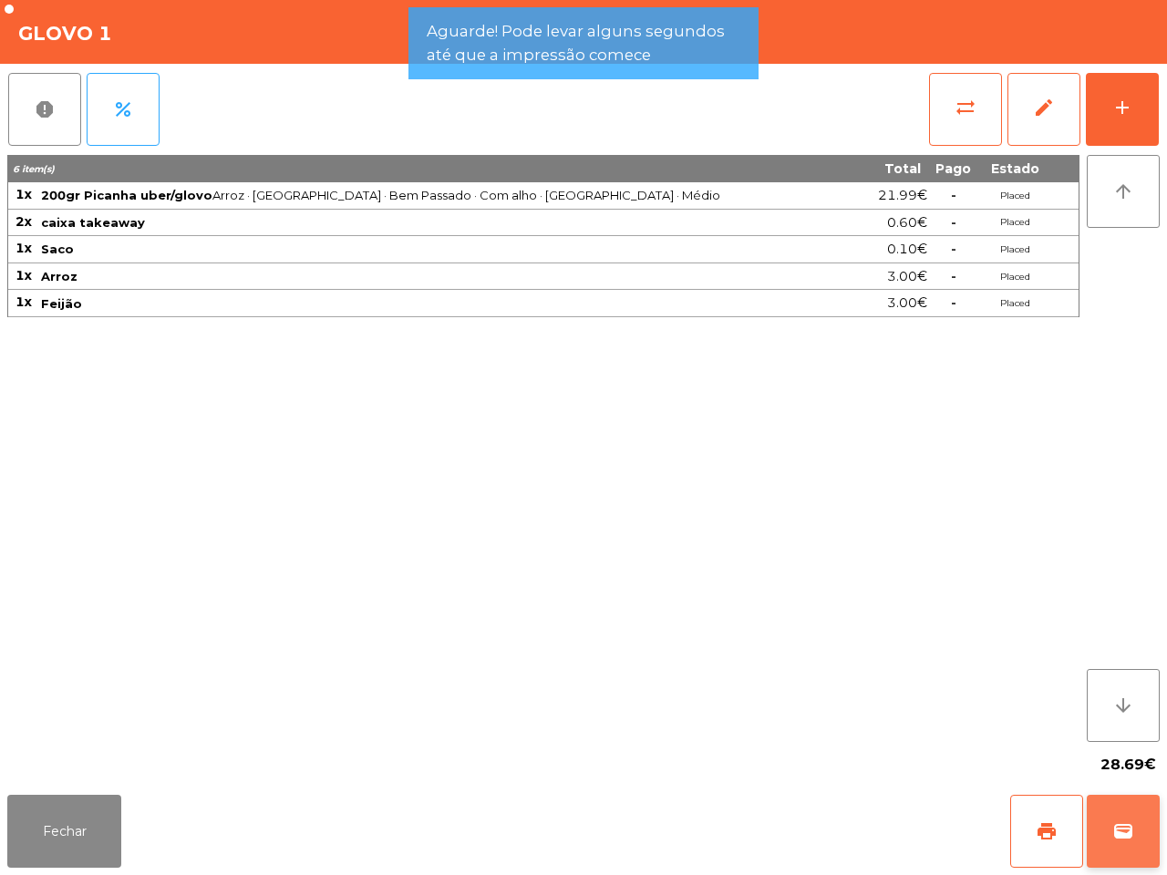
click at [1113, 828] on span "wallet" at bounding box center [1123, 832] width 22 height 22
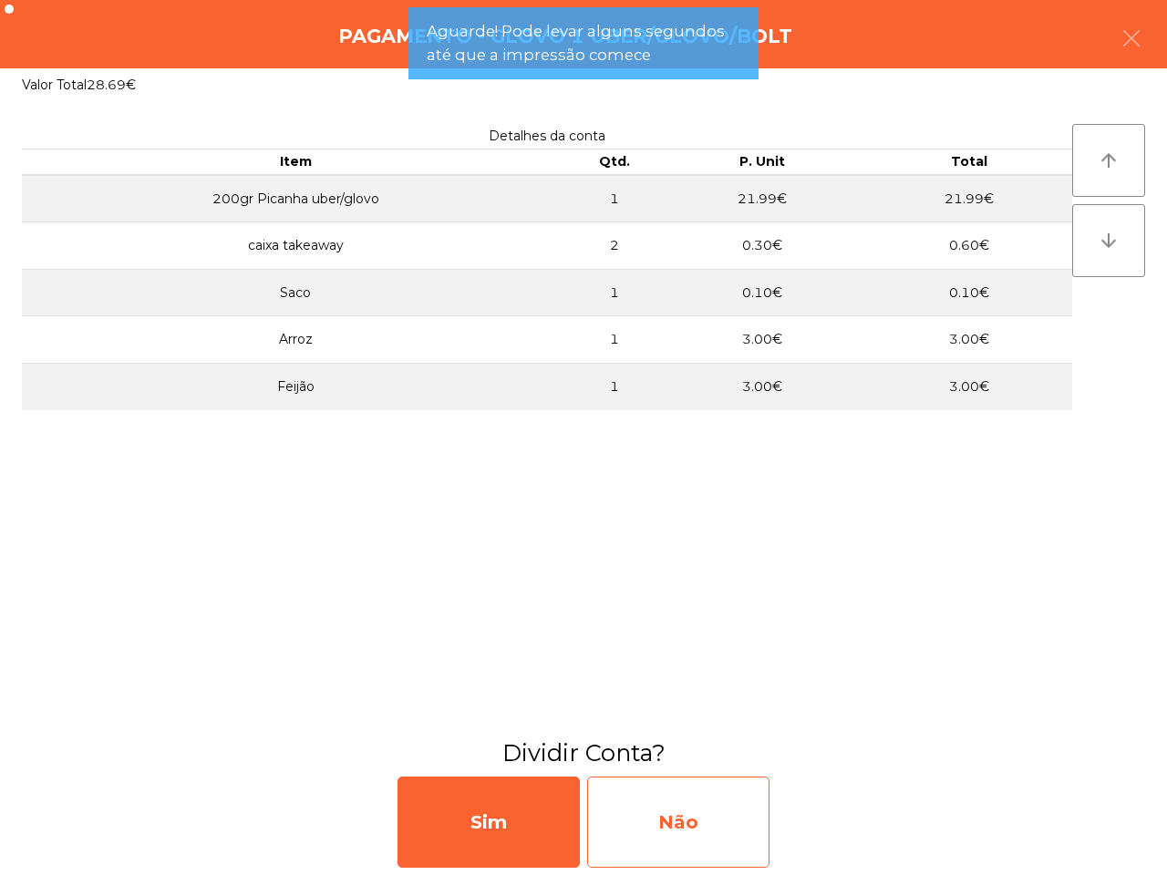
click at [743, 831] on div "Não" at bounding box center [678, 822] width 182 height 91
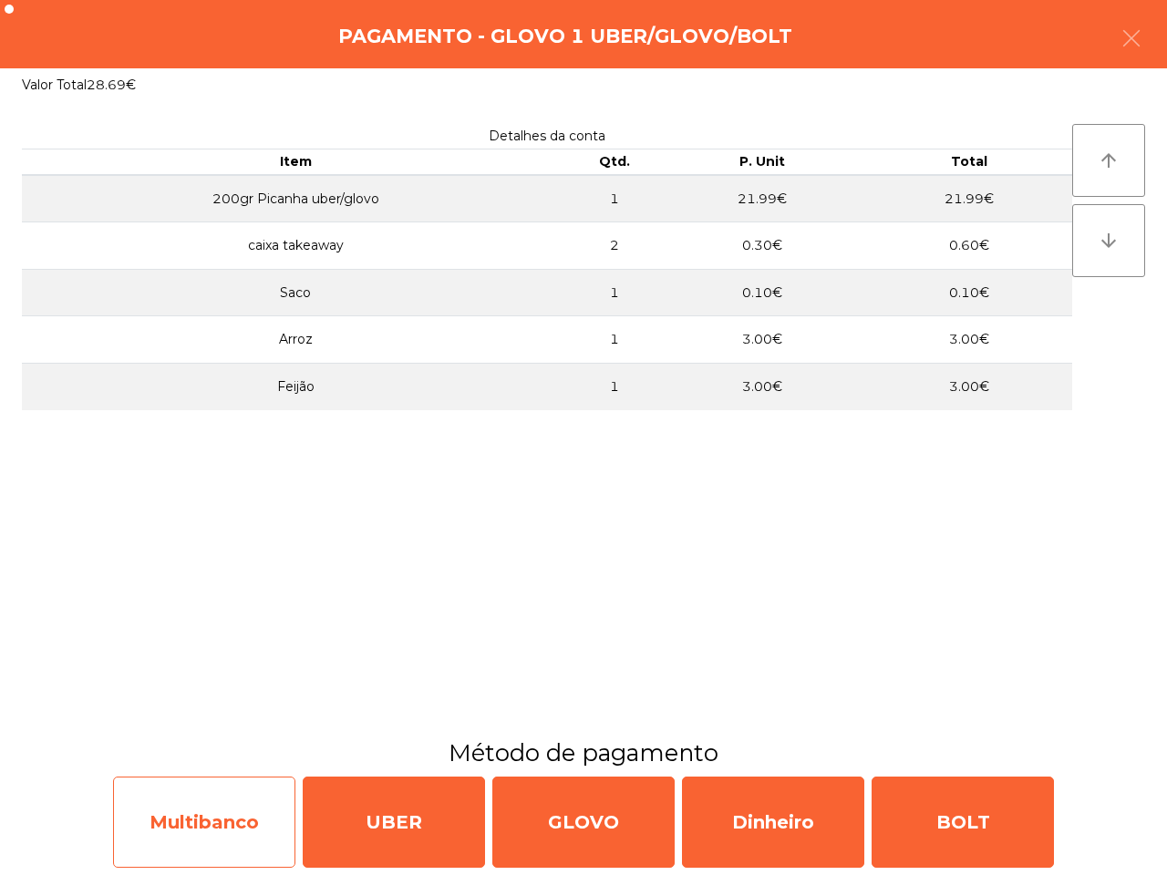
click at [262, 822] on div "Multibanco" at bounding box center [204, 822] width 182 height 91
select select "**"
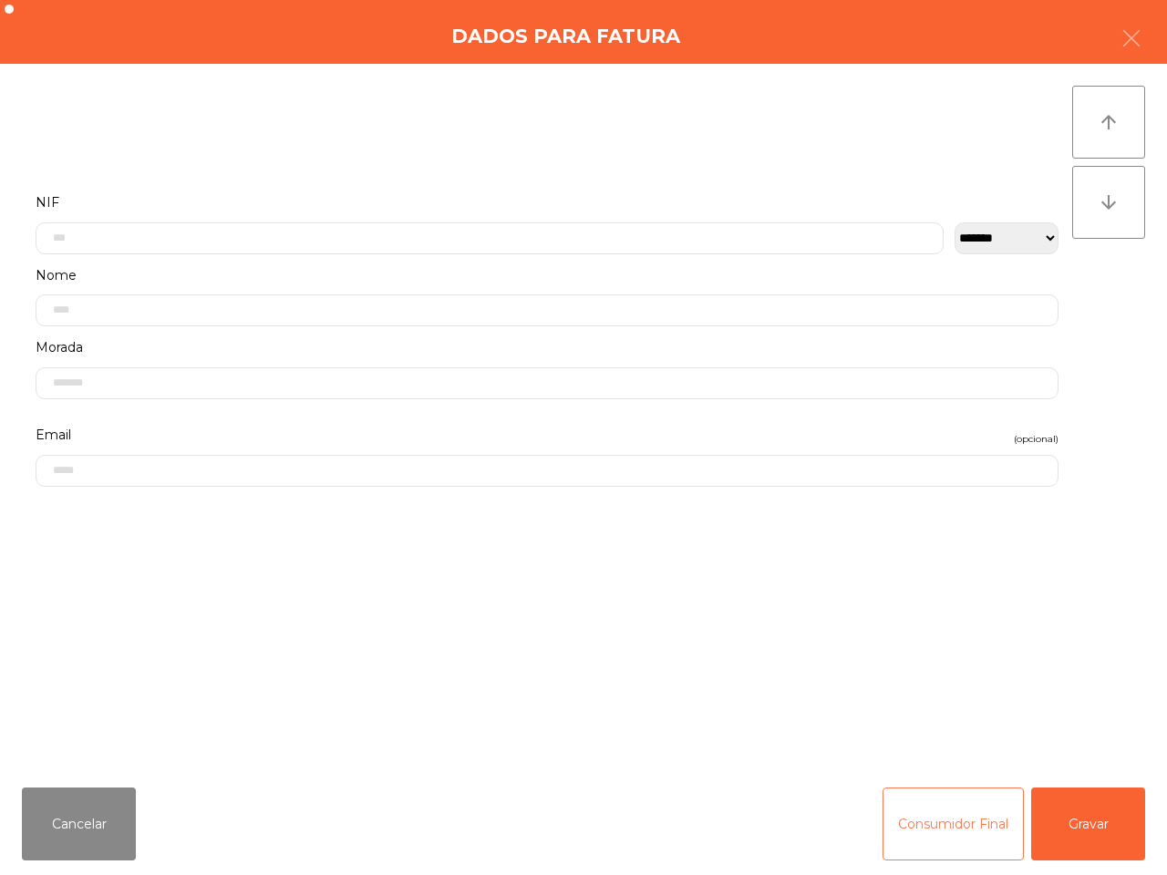
click at [973, 839] on button "Consumidor Final" at bounding box center [953, 824] width 141 height 73
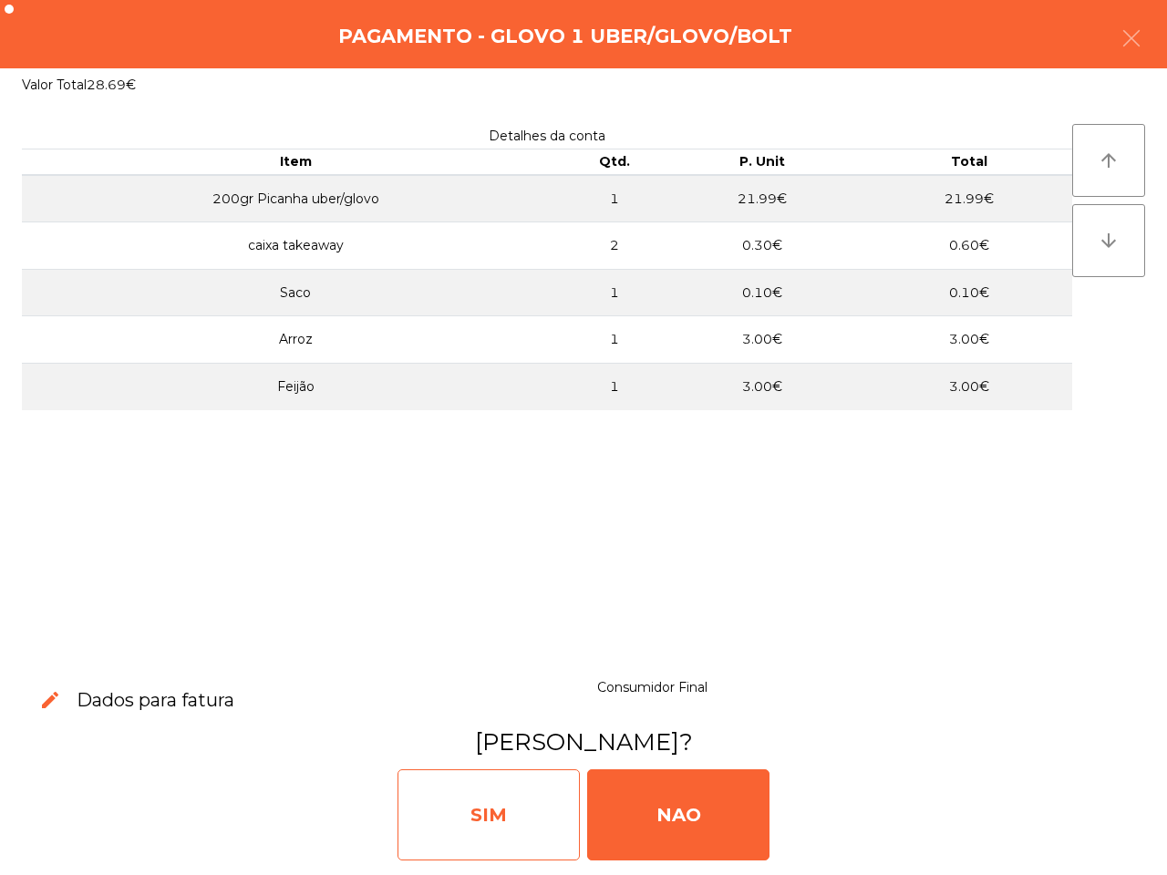
click at [533, 812] on div "SIM" at bounding box center [489, 815] width 182 height 91
